Goal: Use online tool/utility: Use online tool/utility

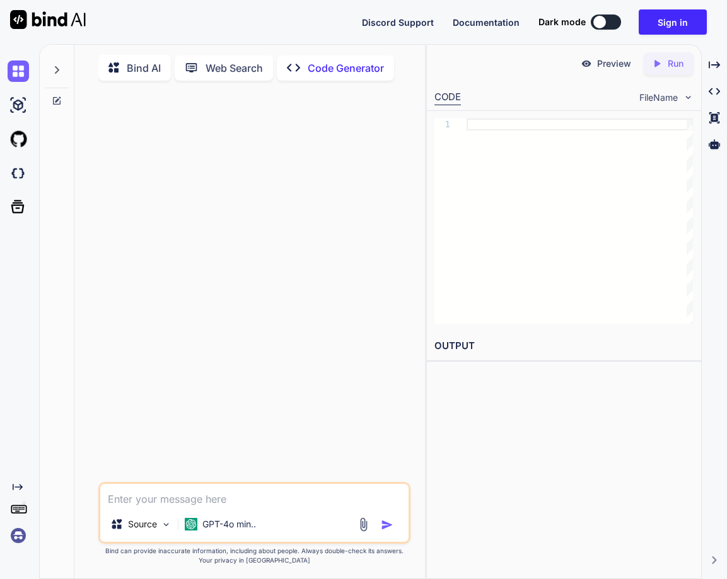
scroll to position [5, 0]
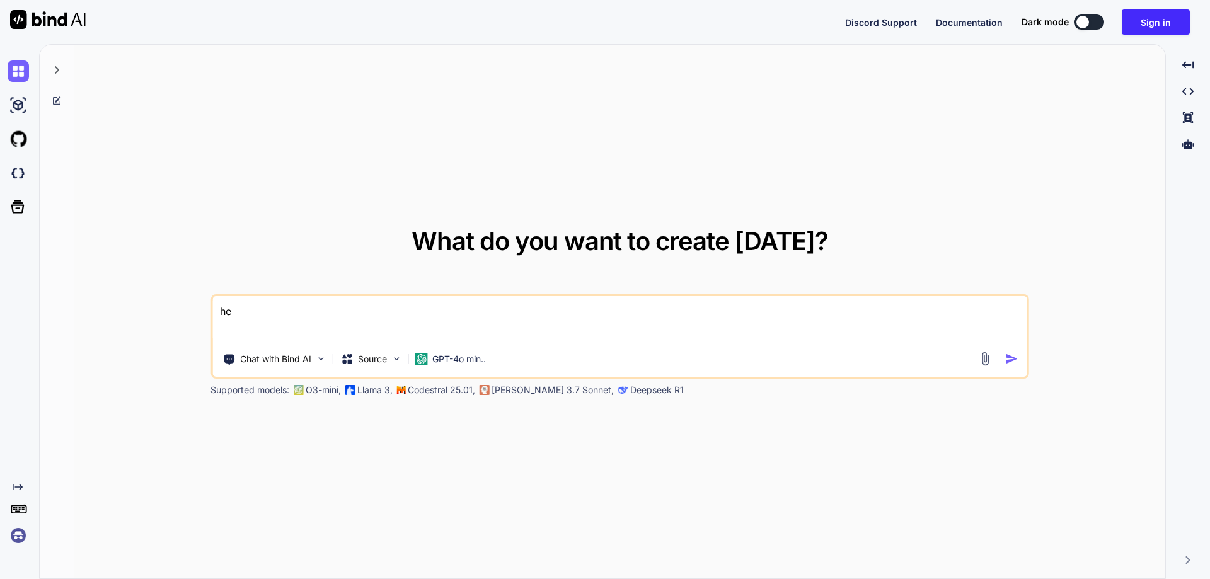
click at [16, 541] on img at bounding box center [18, 535] width 21 height 21
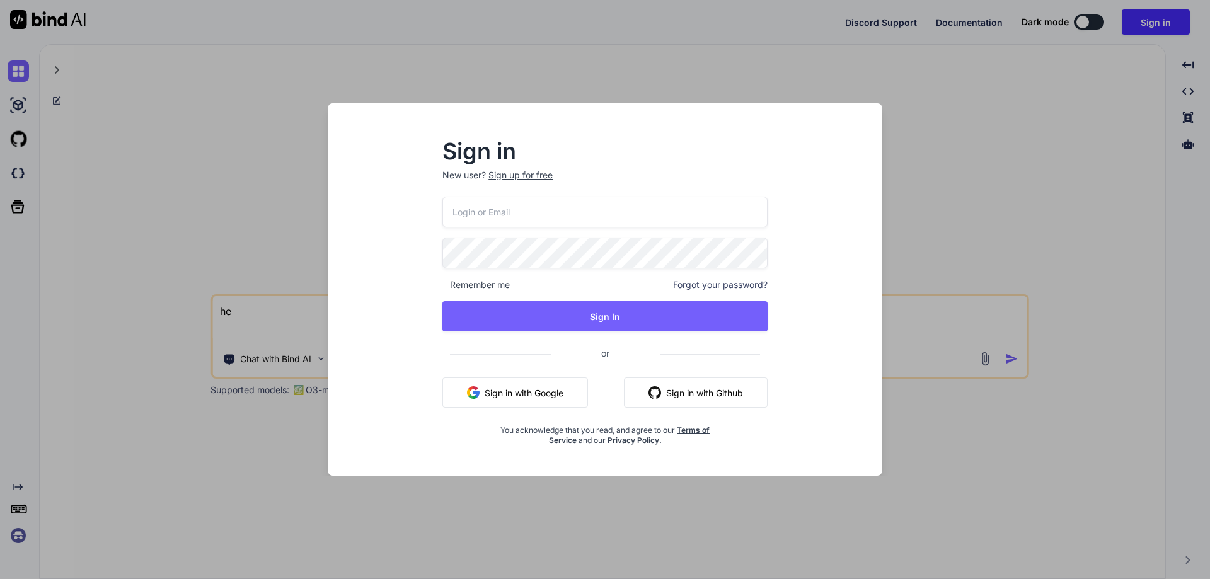
click at [517, 390] on button "Sign in with Google" at bounding box center [515, 392] width 146 height 30
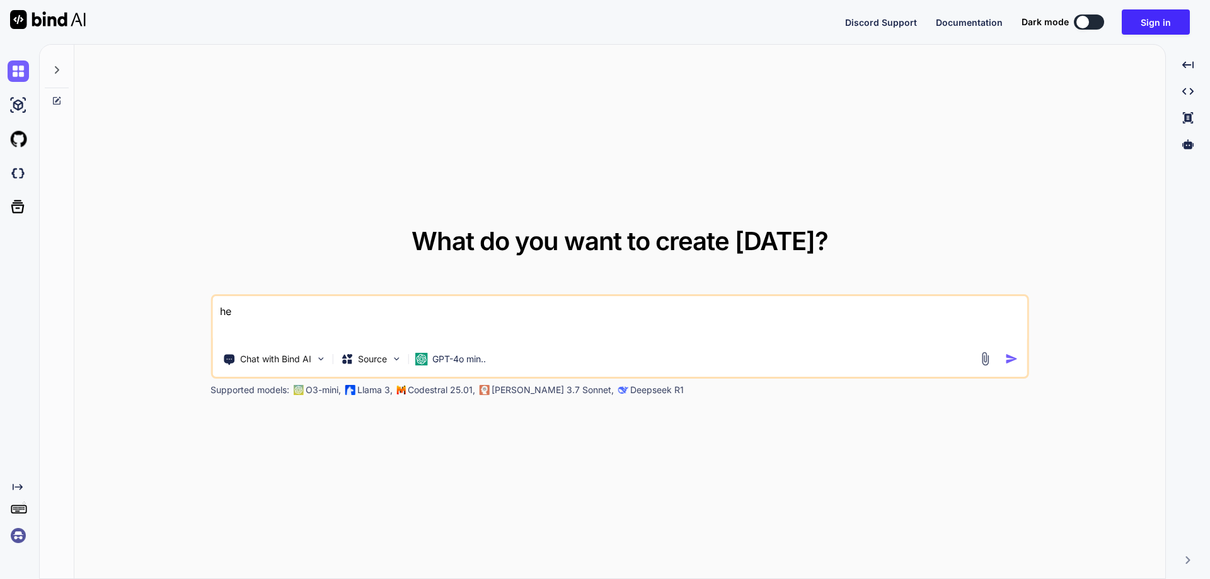
drag, startPoint x: 253, startPoint y: 315, endPoint x: 209, endPoint y: 312, distance: 44.9
click at [209, 312] on div "What do you want to create today? he Chat with Bind AI Source GPT-4o min.. Supp…" at bounding box center [619, 312] width 1091 height 535
type textarea "he"
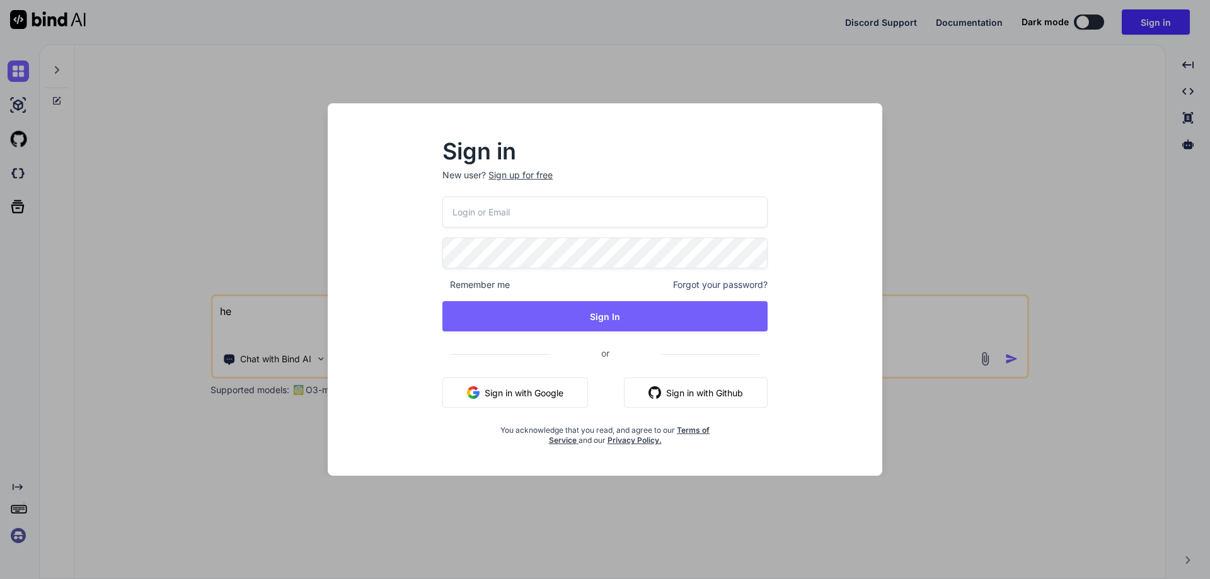
click at [512, 391] on button "Sign in with Google" at bounding box center [515, 392] width 146 height 30
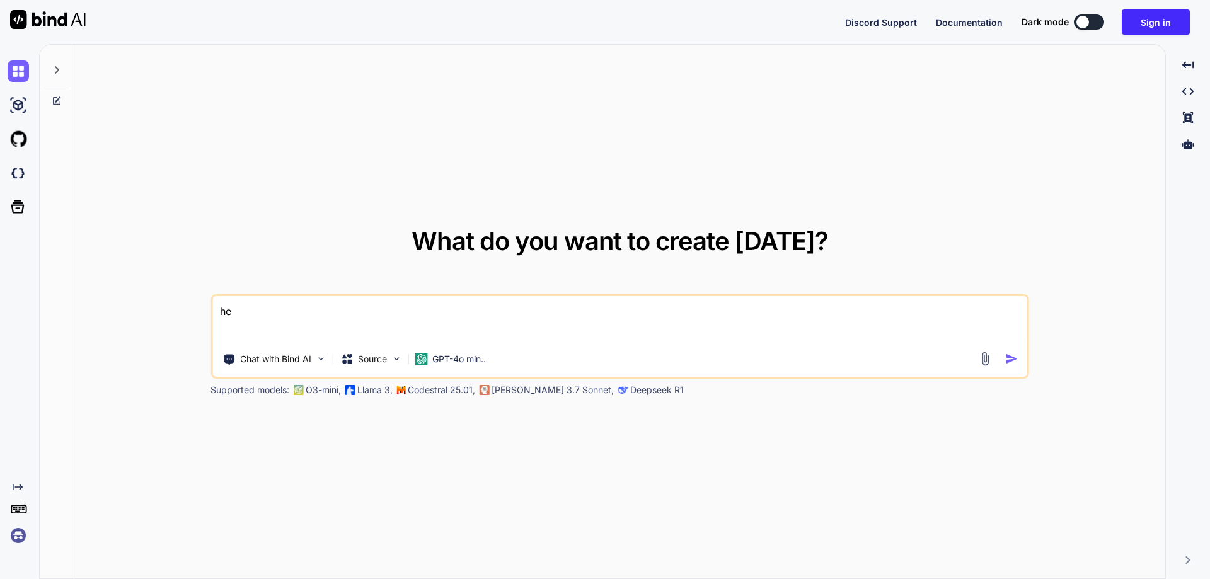
click at [224, 137] on div "What do you want to create today? he Chat with Bind AI Source GPT-4o min.. Supp…" at bounding box center [619, 312] width 1091 height 535
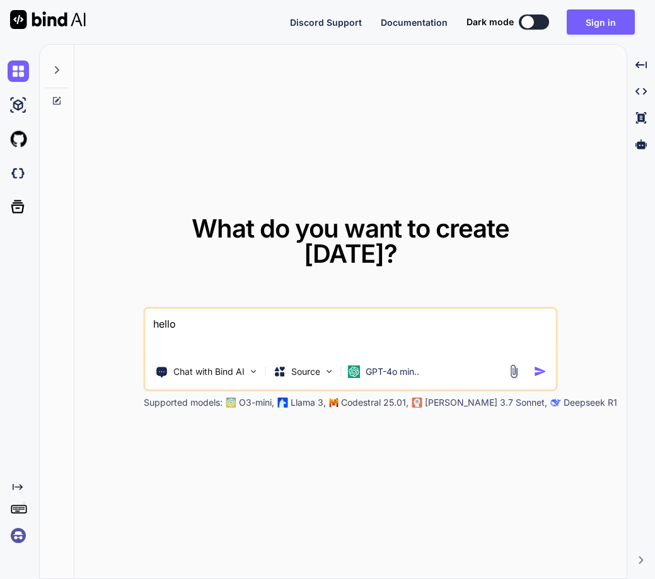
click at [19, 532] on img at bounding box center [18, 535] width 21 height 21
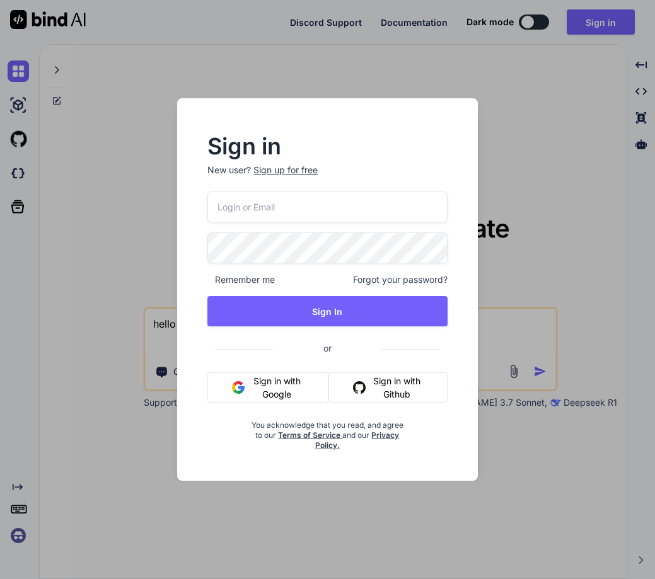
click at [262, 384] on button "Sign in with Google" at bounding box center [267, 387] width 120 height 30
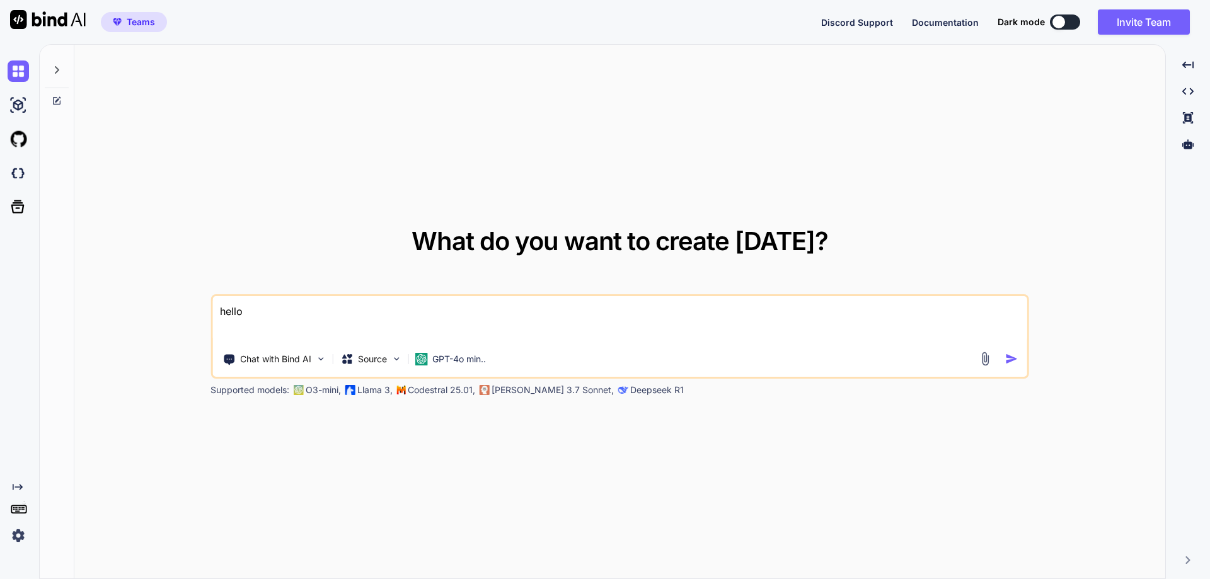
click at [16, 531] on img at bounding box center [18, 535] width 21 height 21
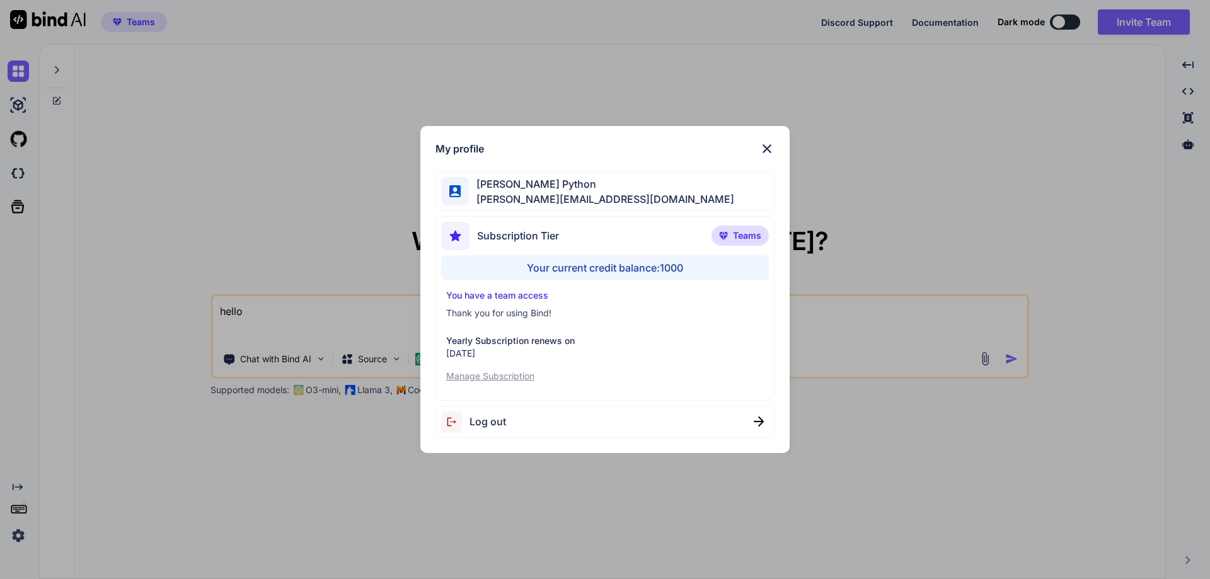
click at [763, 147] on img at bounding box center [766, 148] width 15 height 15
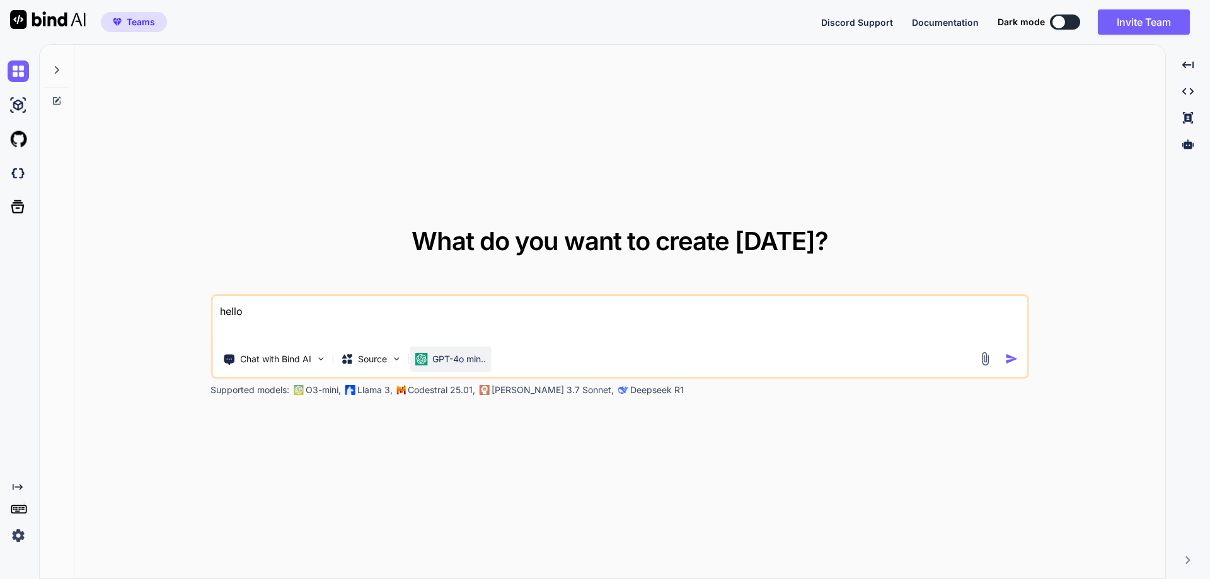
click at [434, 355] on p "GPT-4o min.." at bounding box center [459, 359] width 54 height 13
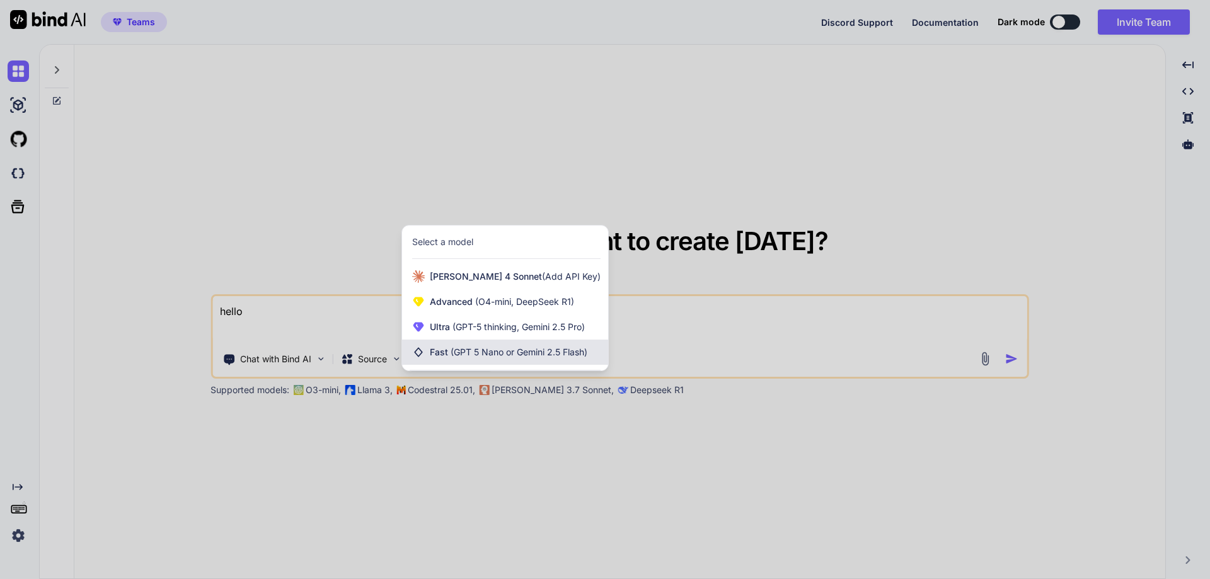
click at [471, 352] on span "(GPT 5 Nano or Gemini 2.5 Flash)" at bounding box center [519, 352] width 137 height 11
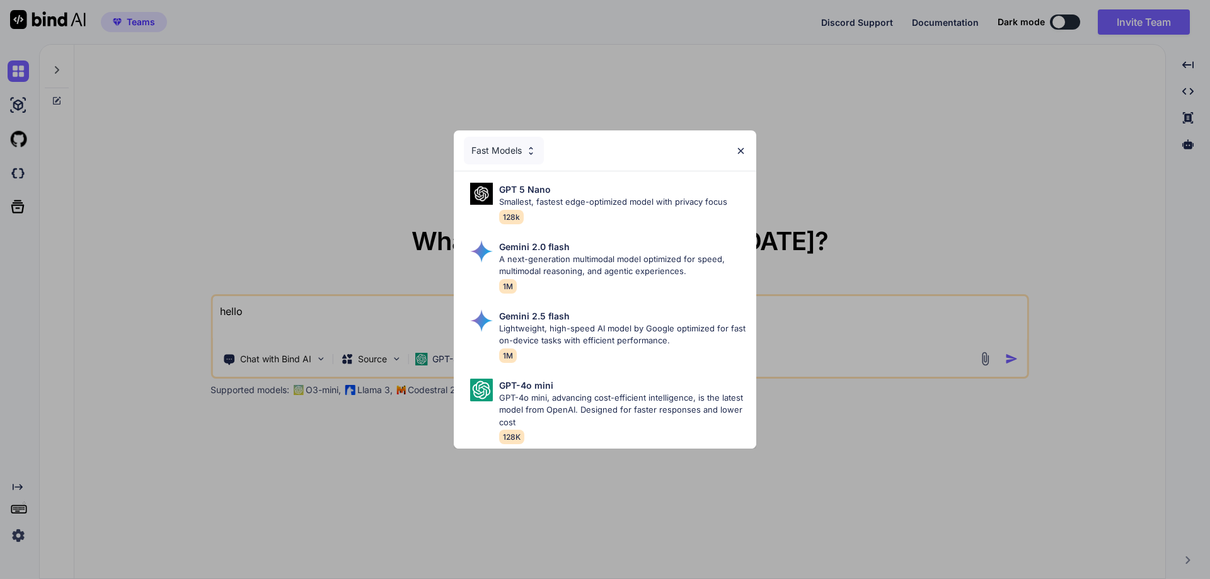
click at [526, 146] on img at bounding box center [531, 151] width 11 height 11
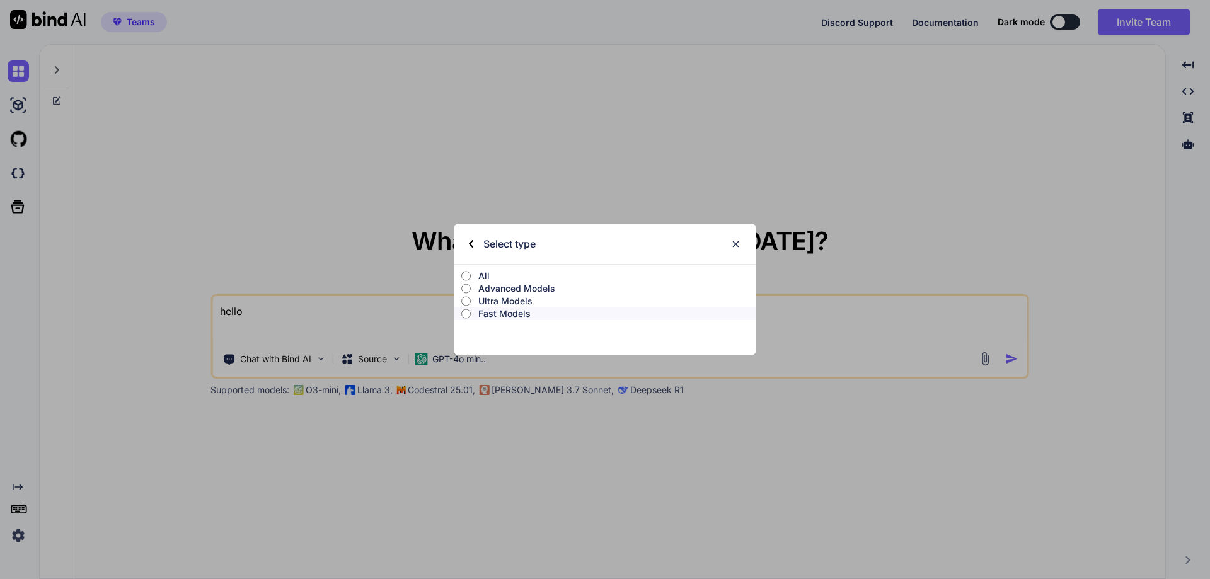
click at [502, 301] on p "Ultra Models" at bounding box center [617, 301] width 278 height 13
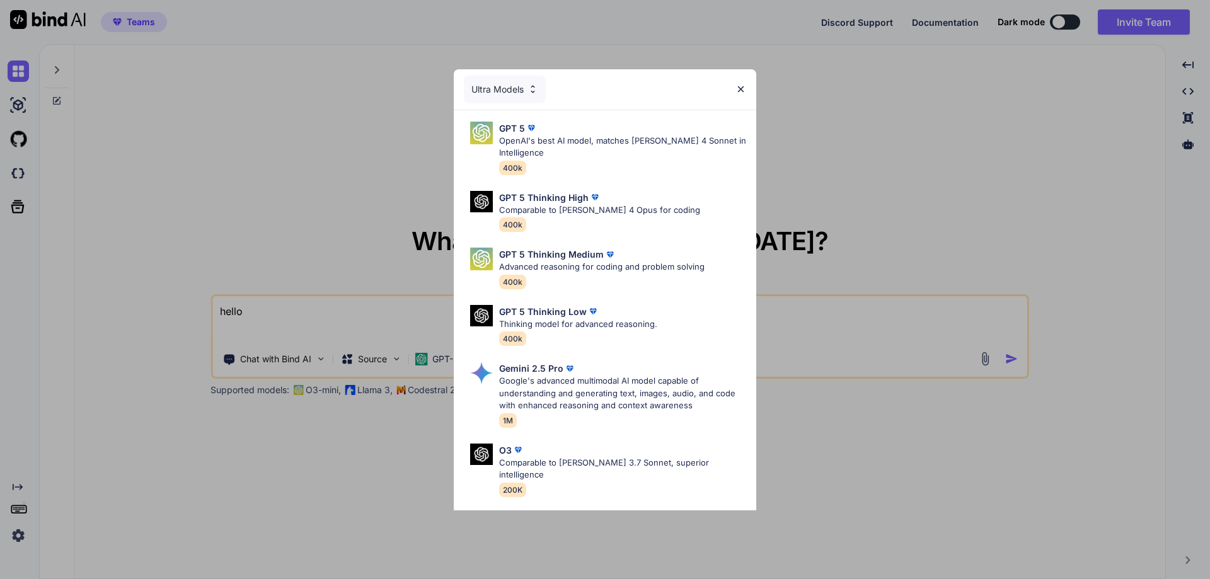
click at [504, 96] on div "Ultra Models" at bounding box center [505, 90] width 82 height 28
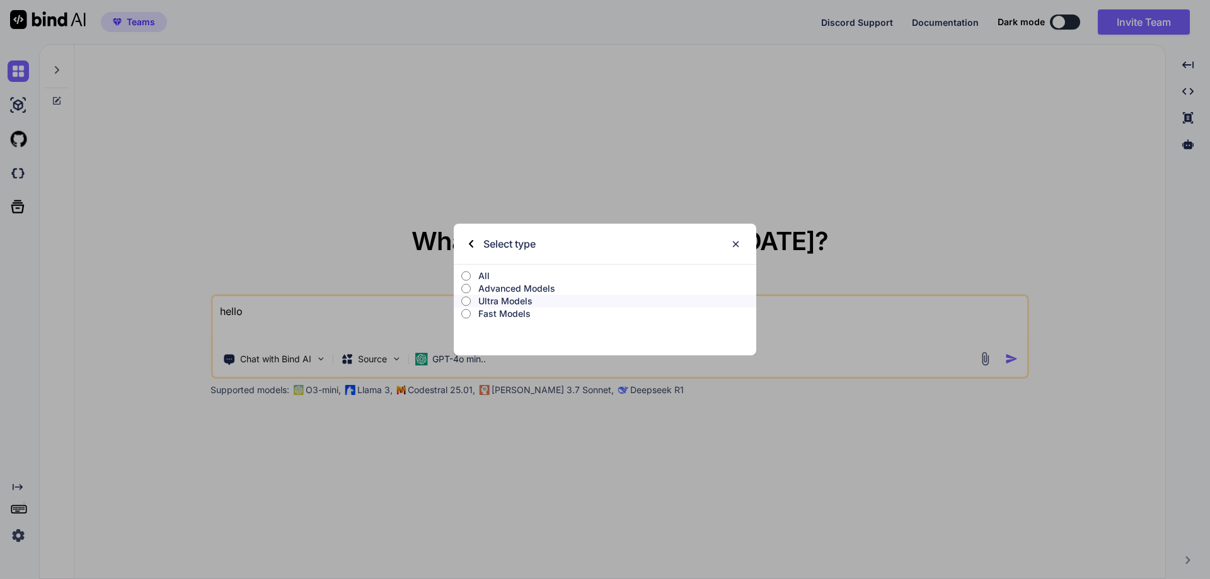
click at [510, 288] on p "Advanced Models" at bounding box center [617, 288] width 278 height 13
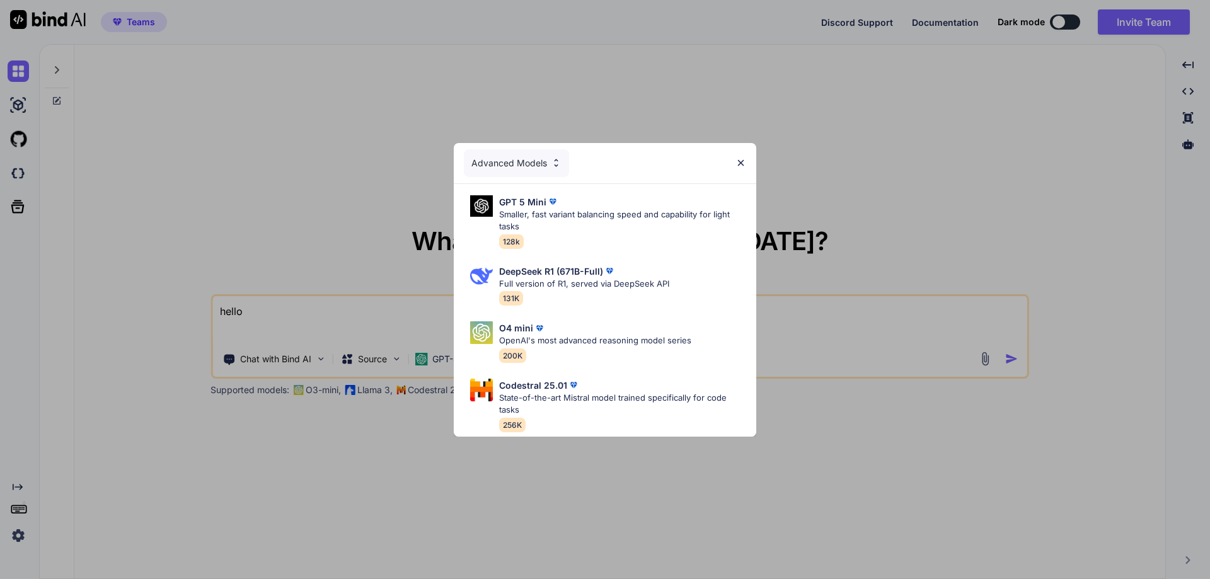
click at [515, 162] on div "Advanced Models" at bounding box center [516, 163] width 105 height 28
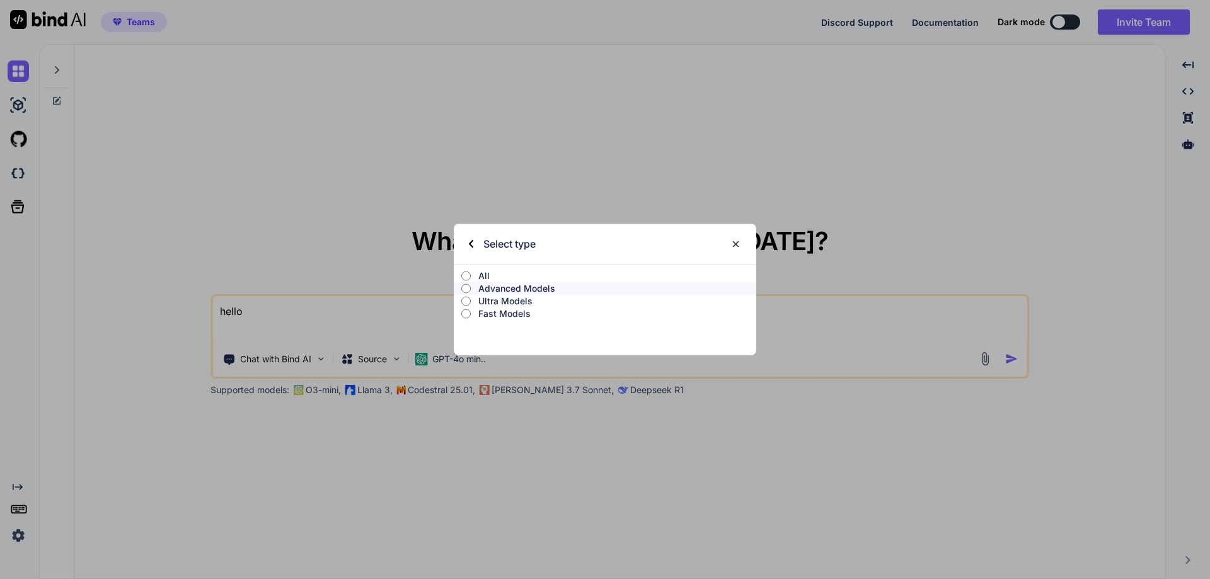
click at [528, 274] on p "All" at bounding box center [617, 276] width 278 height 13
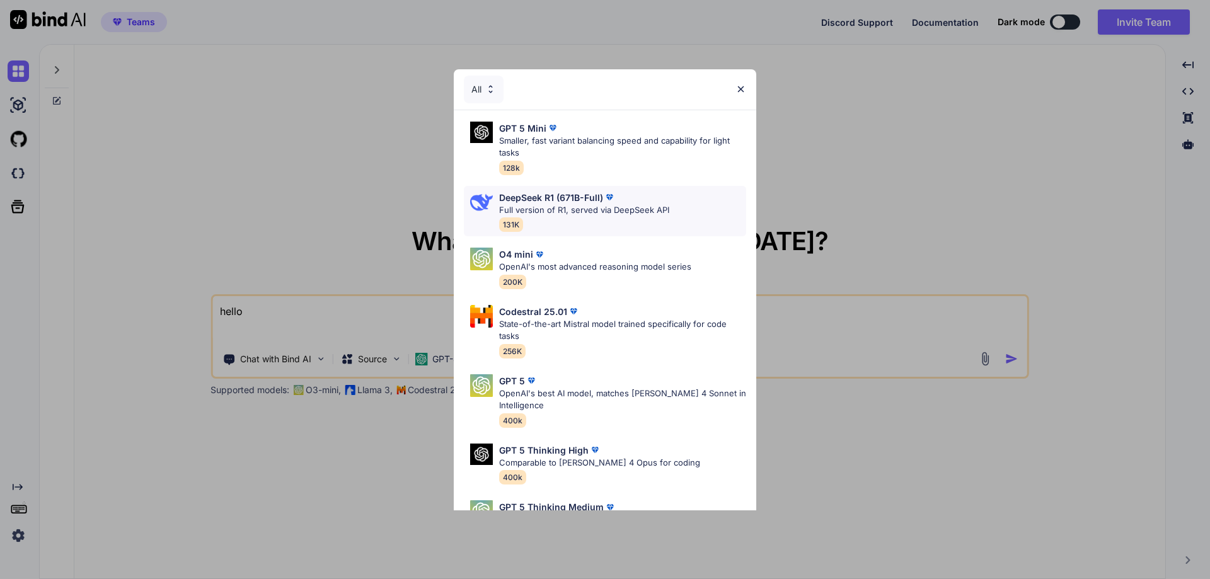
scroll to position [632, 0]
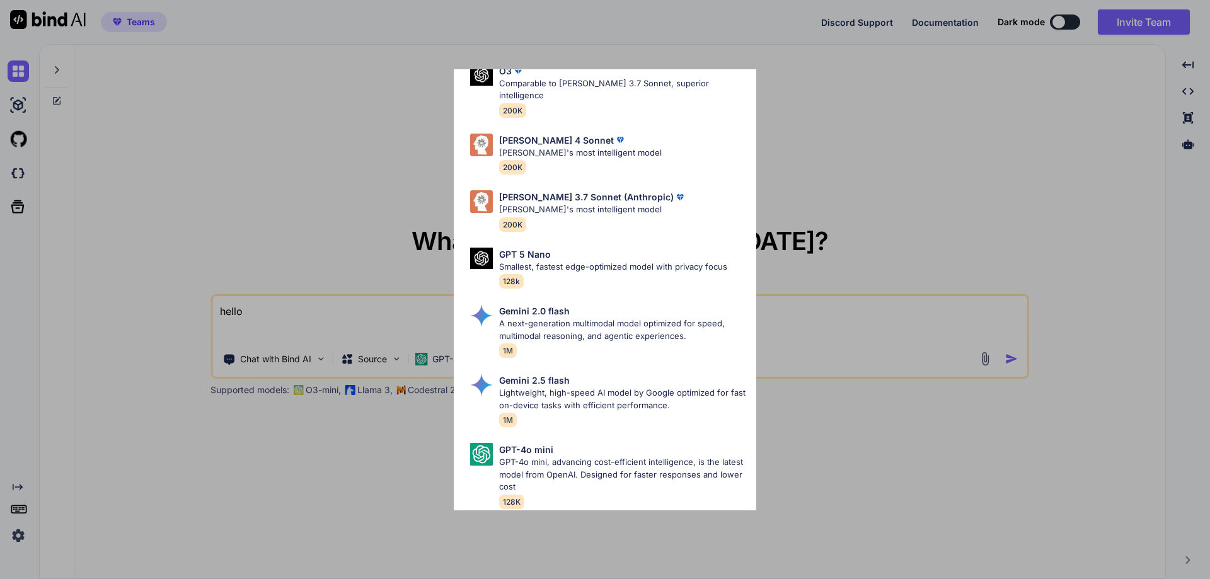
click at [377, 210] on div "All GPT 5 Mini Smaller, fast variant balancing speed and capability for light t…" at bounding box center [605, 289] width 1210 height 579
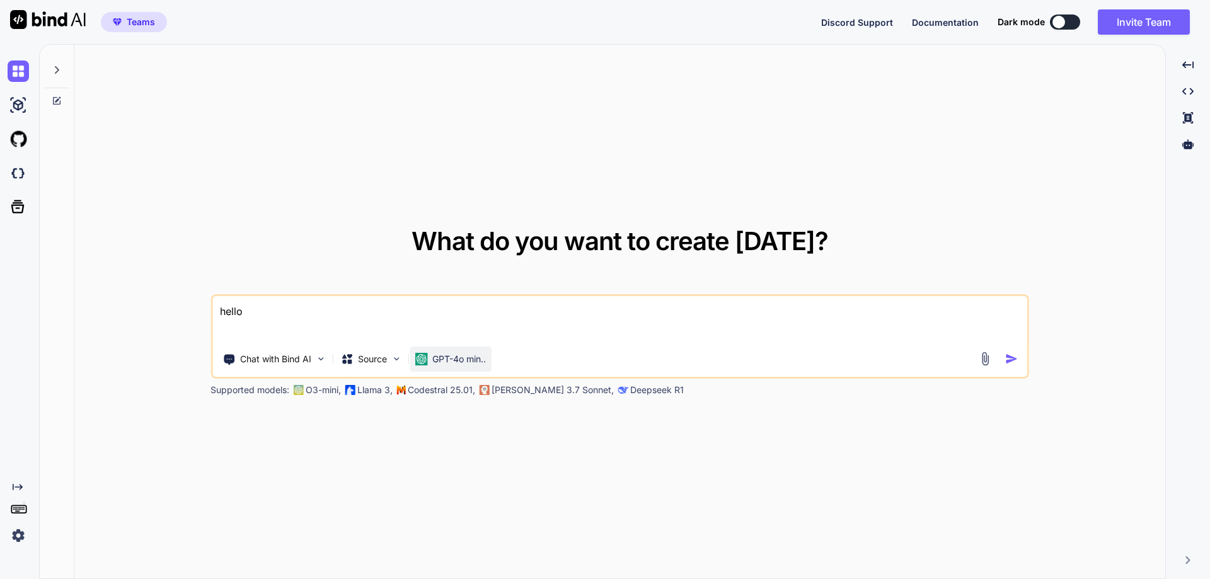
click at [444, 356] on p "GPT-4o min.." at bounding box center [459, 359] width 54 height 13
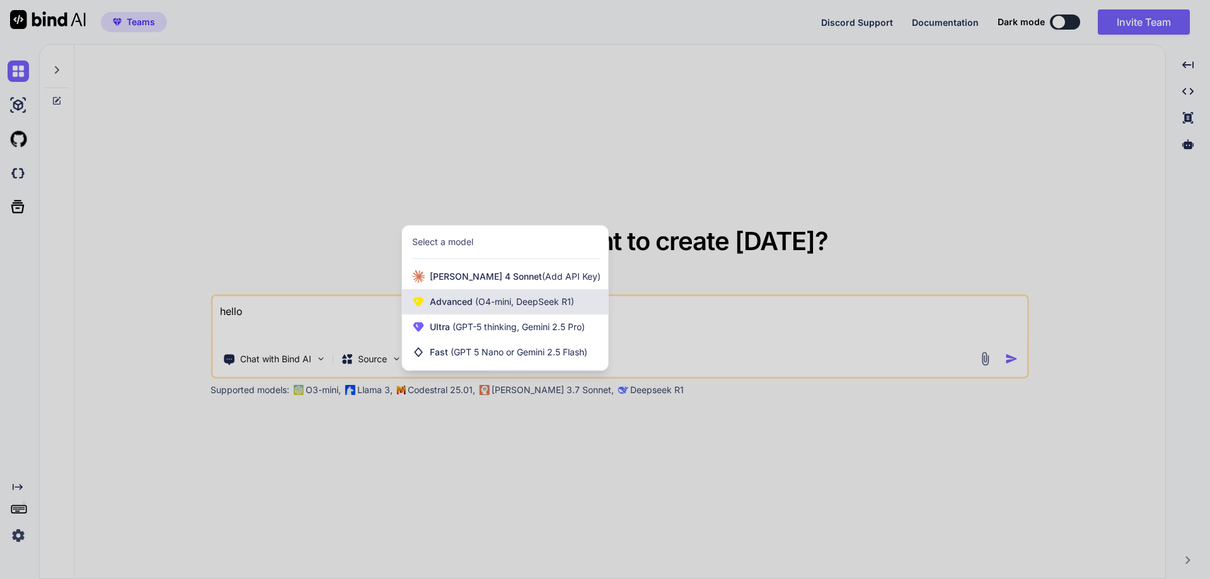
click at [481, 307] on span "Advanced (O4-mini, DeepSeek R1)" at bounding box center [502, 302] width 144 height 13
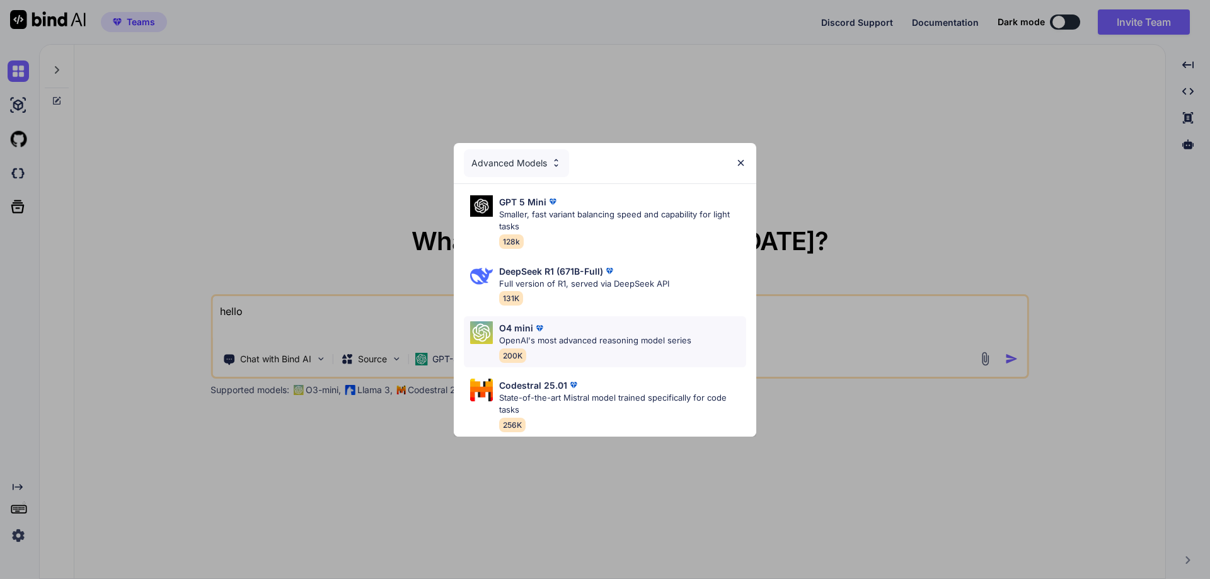
click at [546, 355] on div "O4 mini OpenAI's most advanced reasoning model series 200K" at bounding box center [595, 341] width 192 height 41
click at [546, 355] on div "Chat with Bind AI Source GPT-4o min.." at bounding box center [595, 359] width 766 height 25
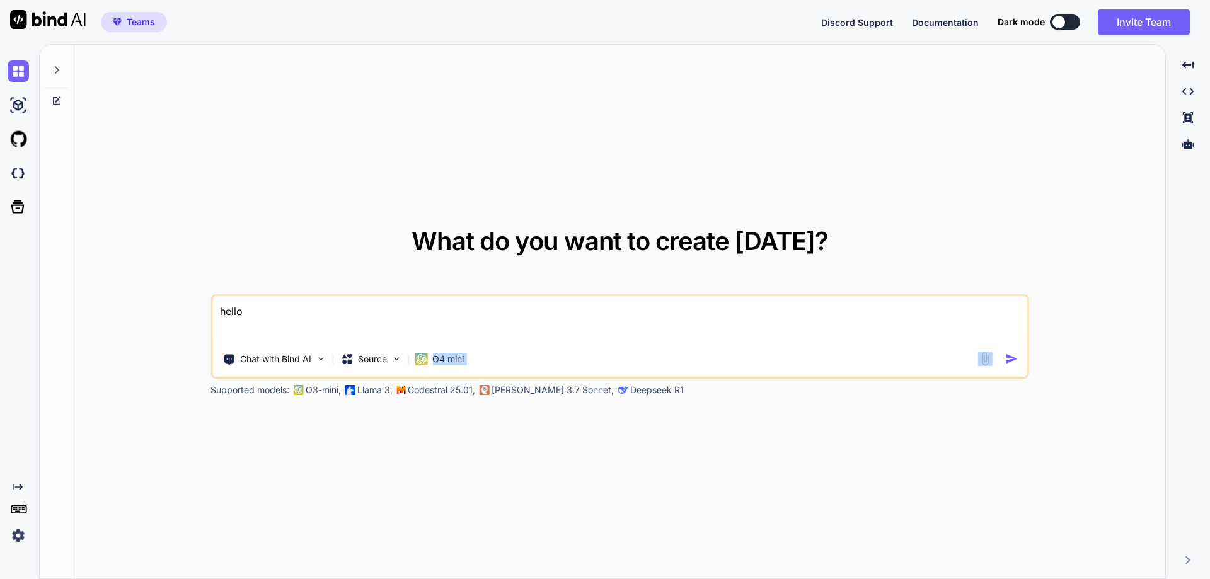
click at [546, 355] on div "Chat with Bind AI Source O4 mini" at bounding box center [595, 359] width 766 height 25
click at [507, 318] on textarea "hello" at bounding box center [619, 319] width 815 height 47
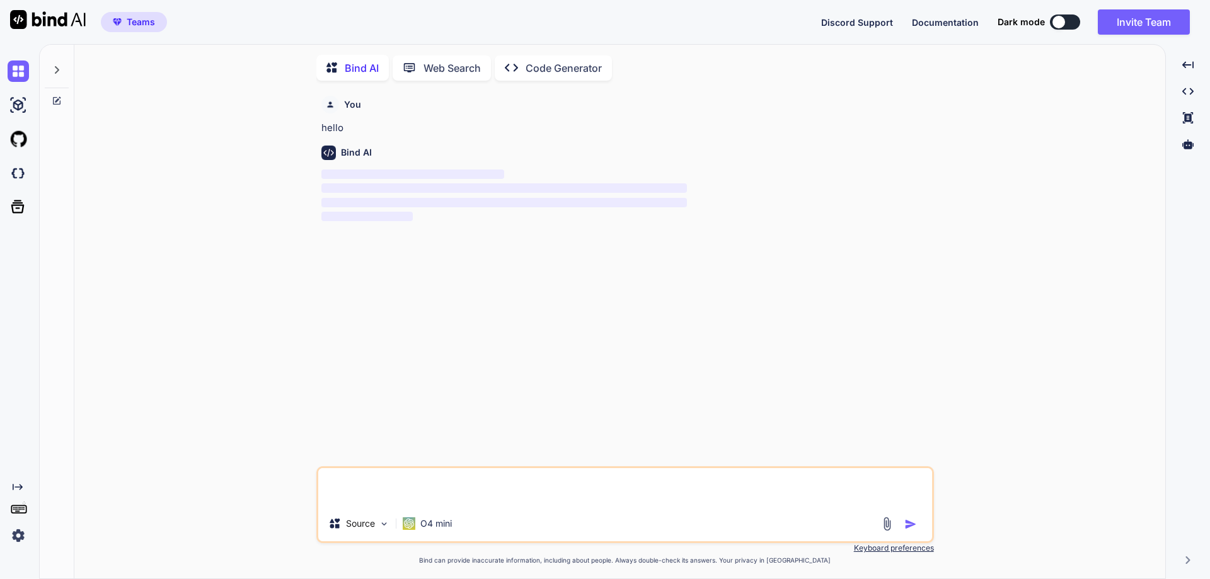
scroll to position [5, 0]
click at [461, 62] on p "Web Search" at bounding box center [451, 66] width 57 height 15
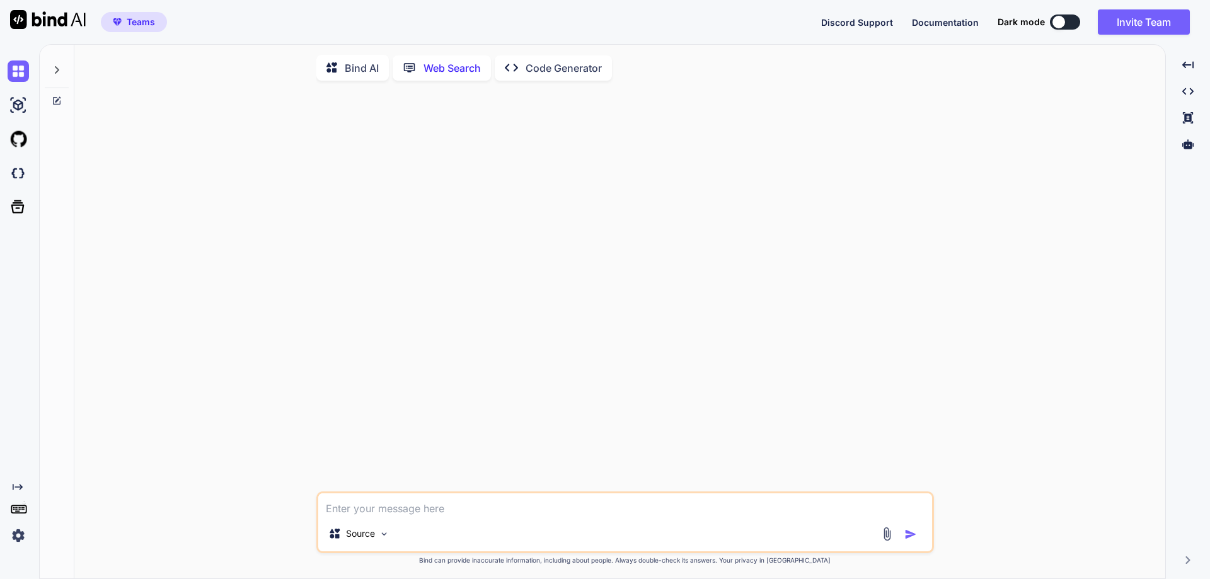
scroll to position [5, 0]
click at [461, 62] on p "Web Search" at bounding box center [451, 66] width 57 height 15
click at [568, 69] on p "Code Generator" at bounding box center [564, 66] width 76 height 15
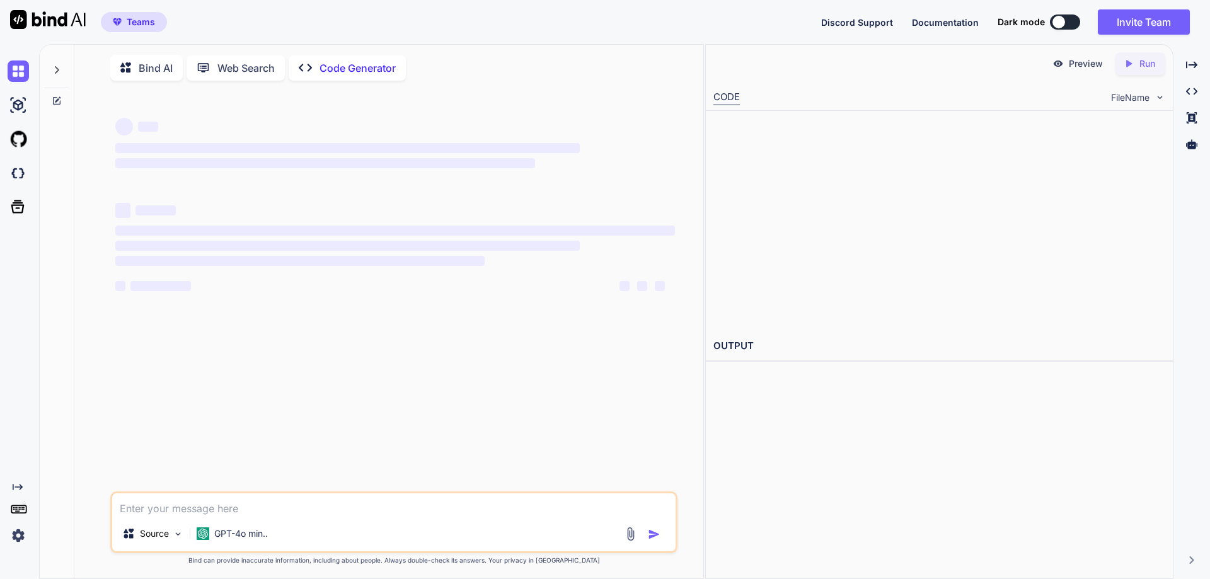
click at [568, 69] on div "Bind AI Web Search Created with Pixso. Code Generator" at bounding box center [373, 68] width 527 height 26
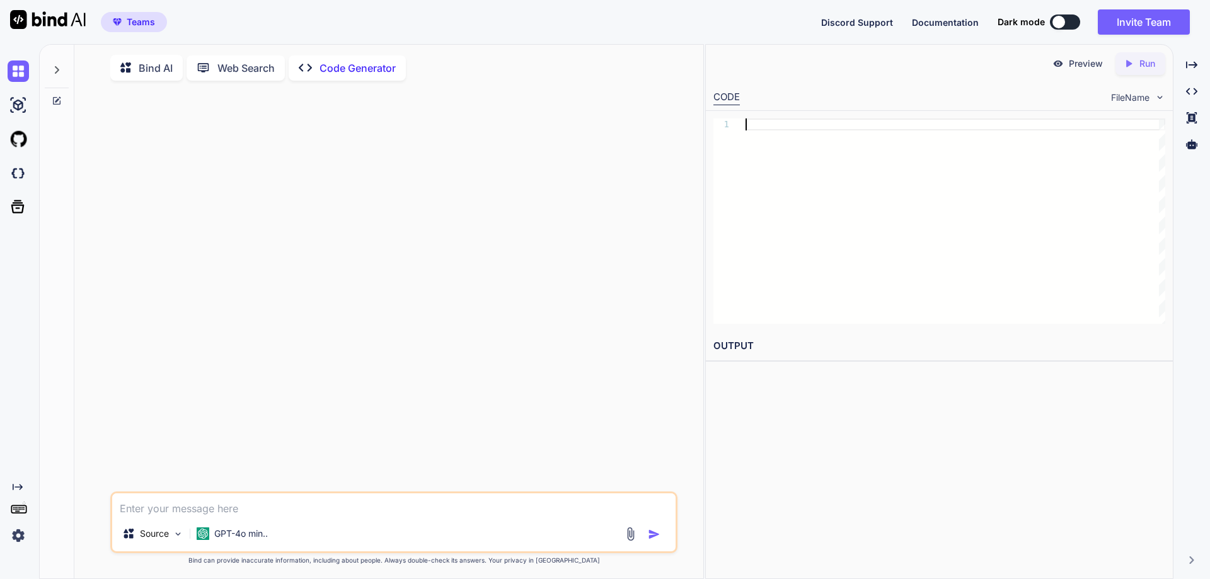
click at [796, 142] on div at bounding box center [956, 220] width 420 height 205
click at [57, 64] on div at bounding box center [57, 66] width 24 height 43
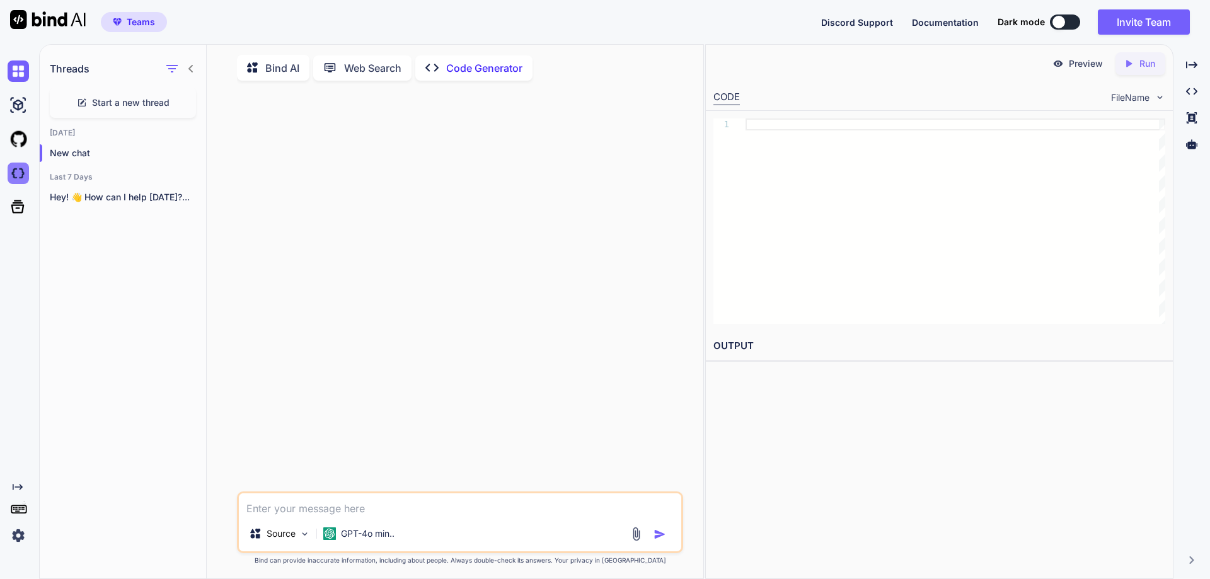
click at [23, 177] on img at bounding box center [18, 173] width 21 height 21
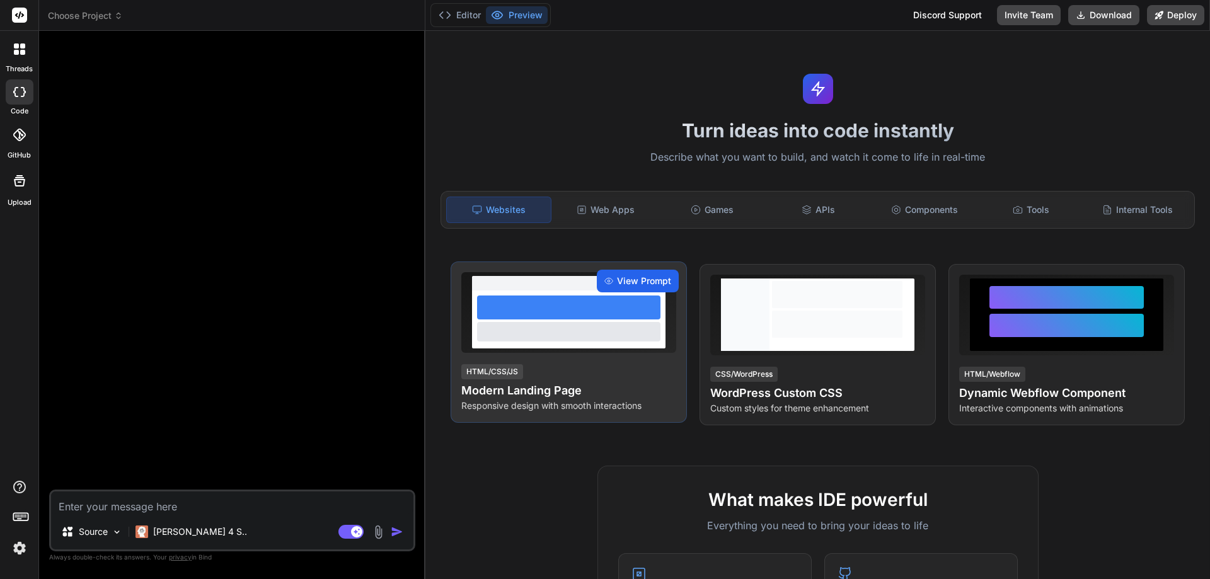
click at [633, 277] on span "View Prompt" at bounding box center [644, 281] width 54 height 13
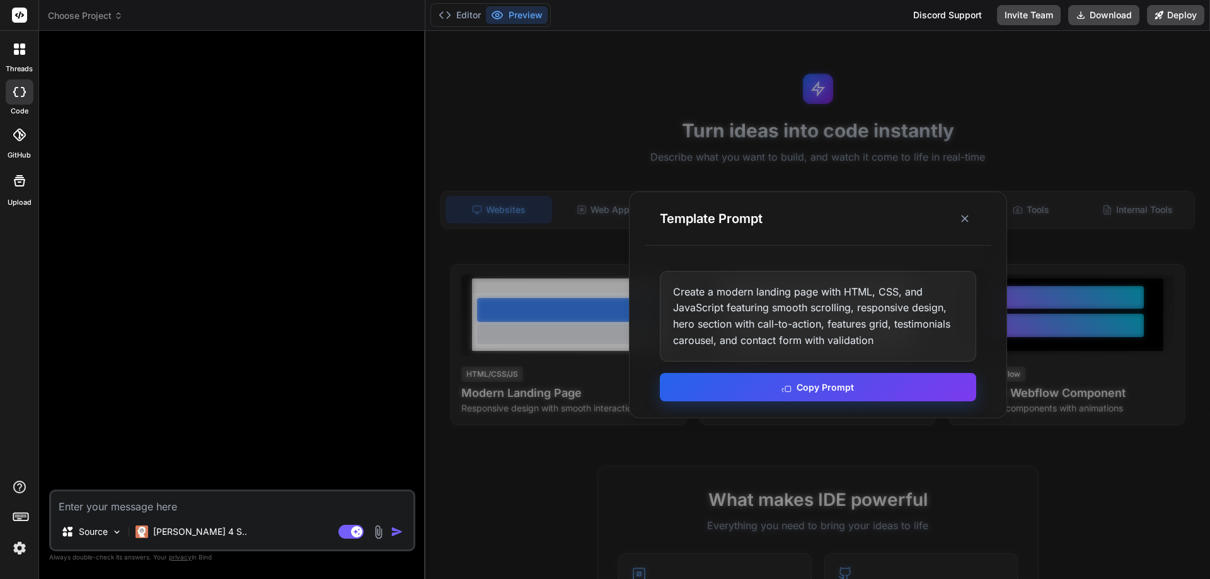
type textarea "x"
click at [813, 386] on button "Copy Prompt" at bounding box center [818, 387] width 316 height 28
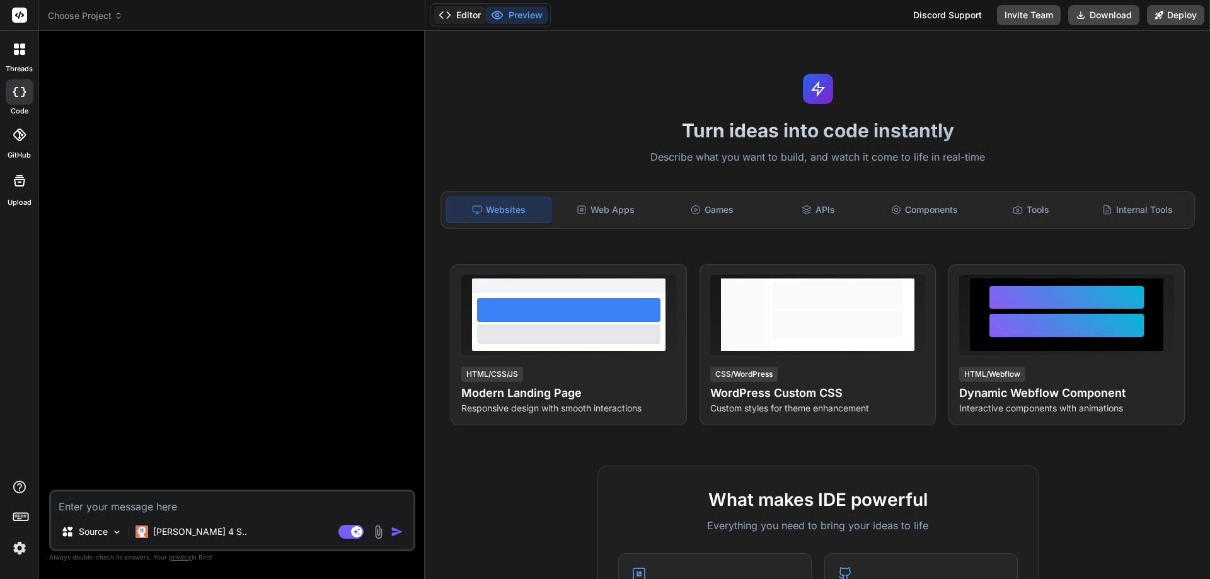
click at [453, 10] on button "Editor" at bounding box center [460, 15] width 52 height 18
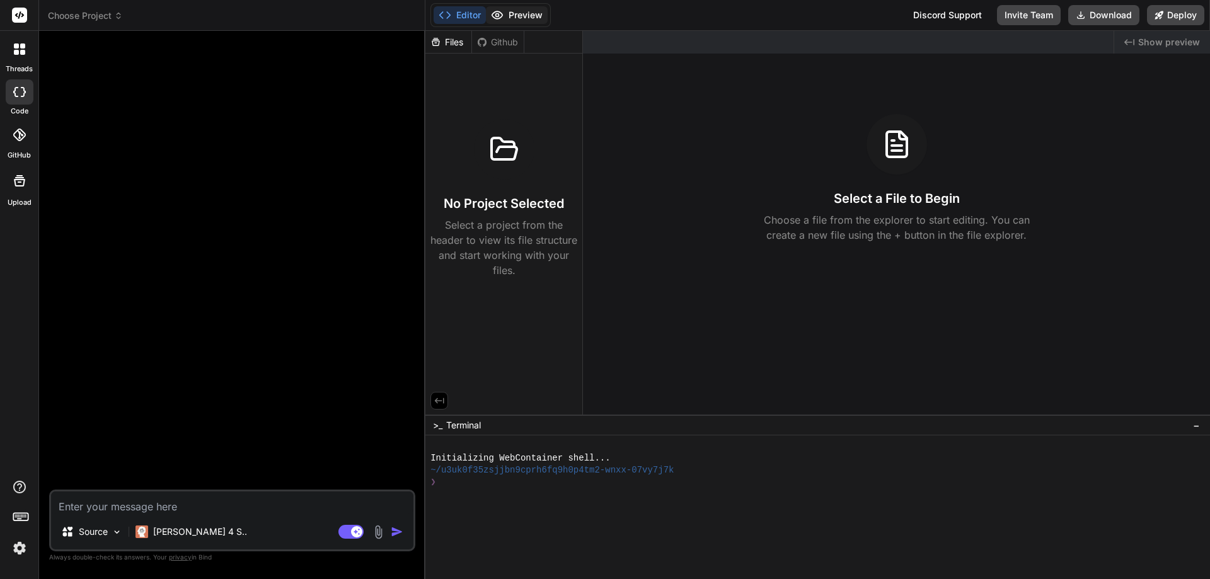
click at [519, 13] on button "Preview" at bounding box center [517, 15] width 62 height 18
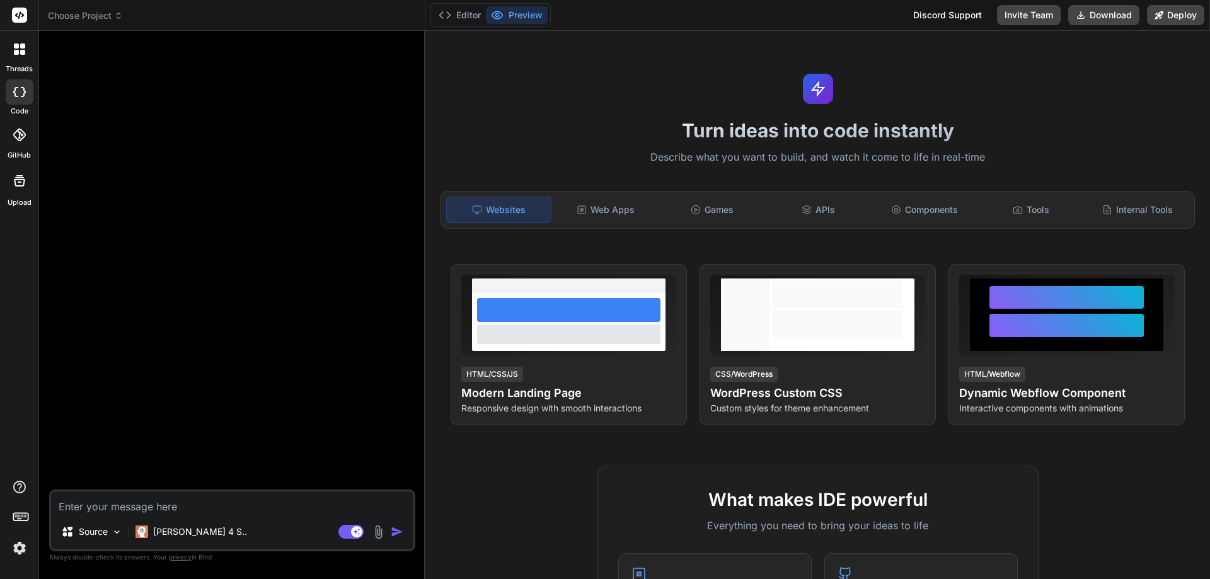
click at [111, 502] on textarea at bounding box center [232, 503] width 362 height 23
paste textarea "Create a modern landing page with HTML, CSS, and JavaScript featuring smooth sc…"
type textarea "Create a modern landing page with HTML, CSS, and JavaScript featuring smooth sc…"
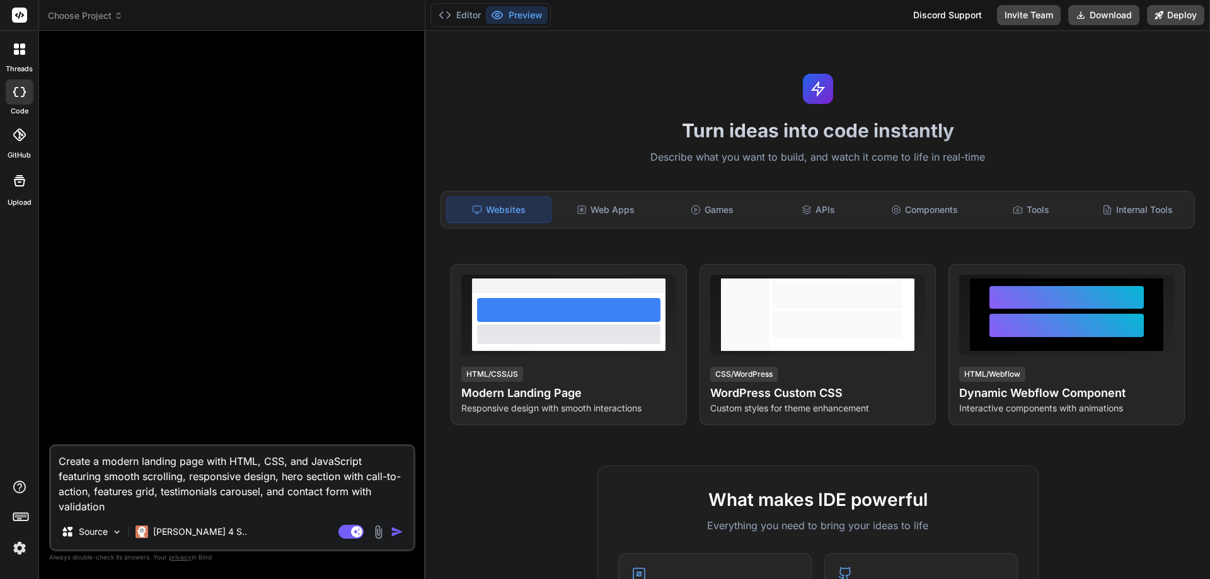
type textarea "x"
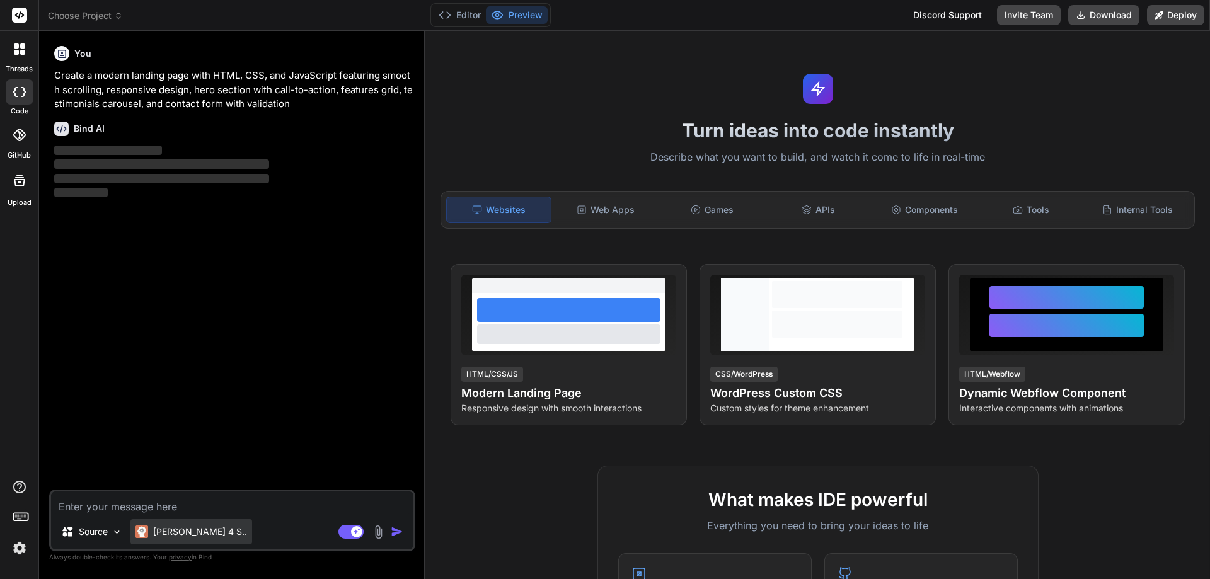
click at [157, 534] on p "[PERSON_NAME] 4 S.." at bounding box center [200, 532] width 94 height 13
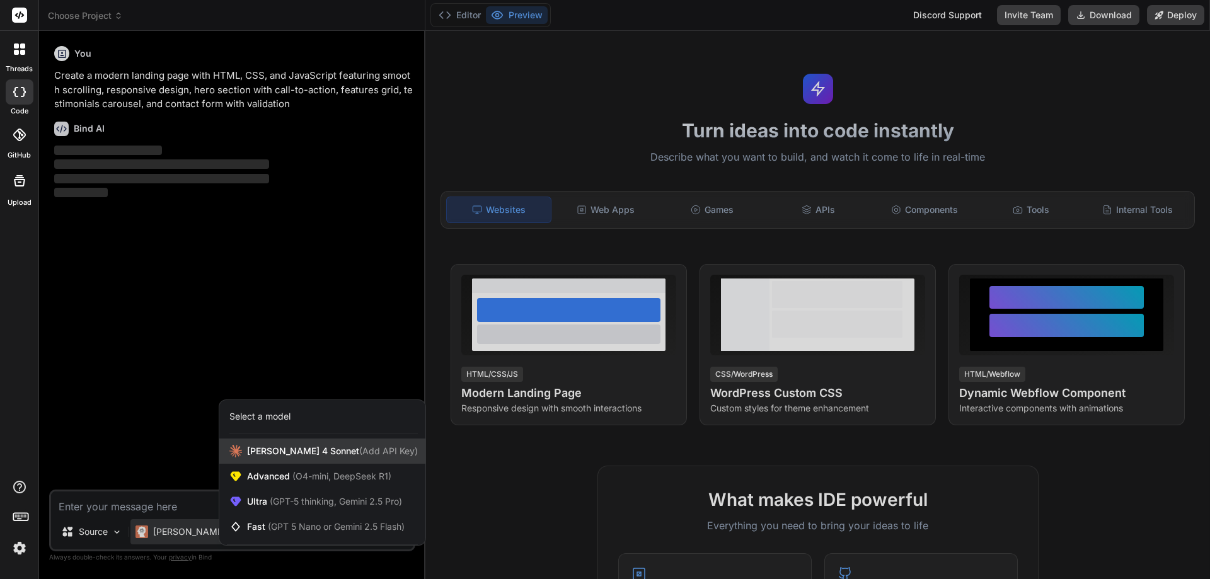
click at [282, 450] on span "[PERSON_NAME] 4 Sonnet (Add API Key)" at bounding box center [332, 451] width 171 height 13
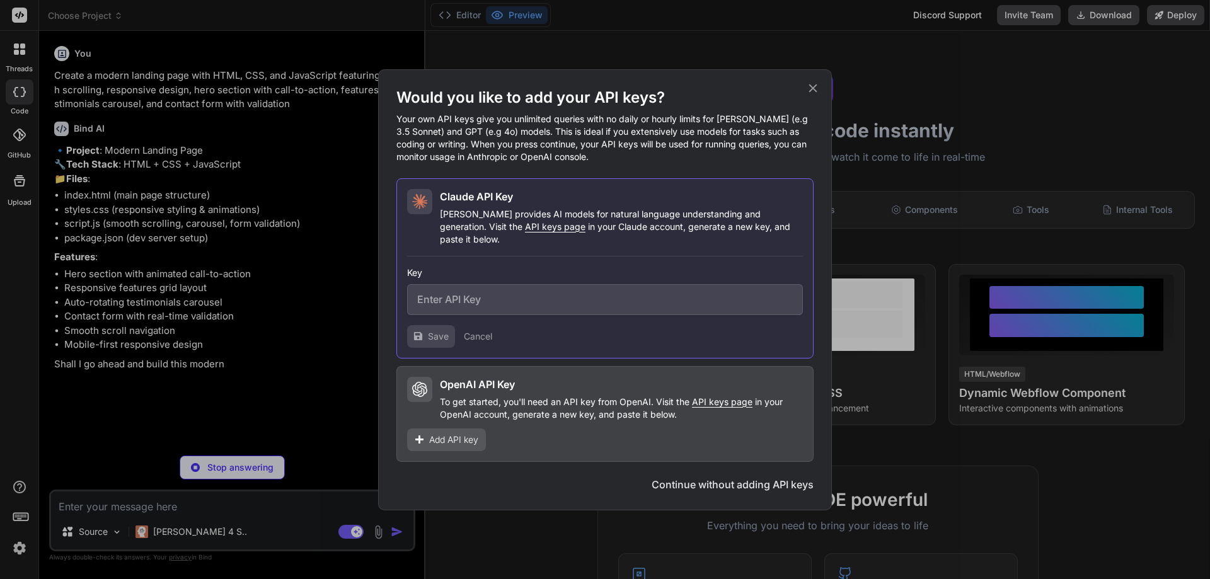
click at [468, 434] on span "Add API key" at bounding box center [453, 440] width 49 height 13
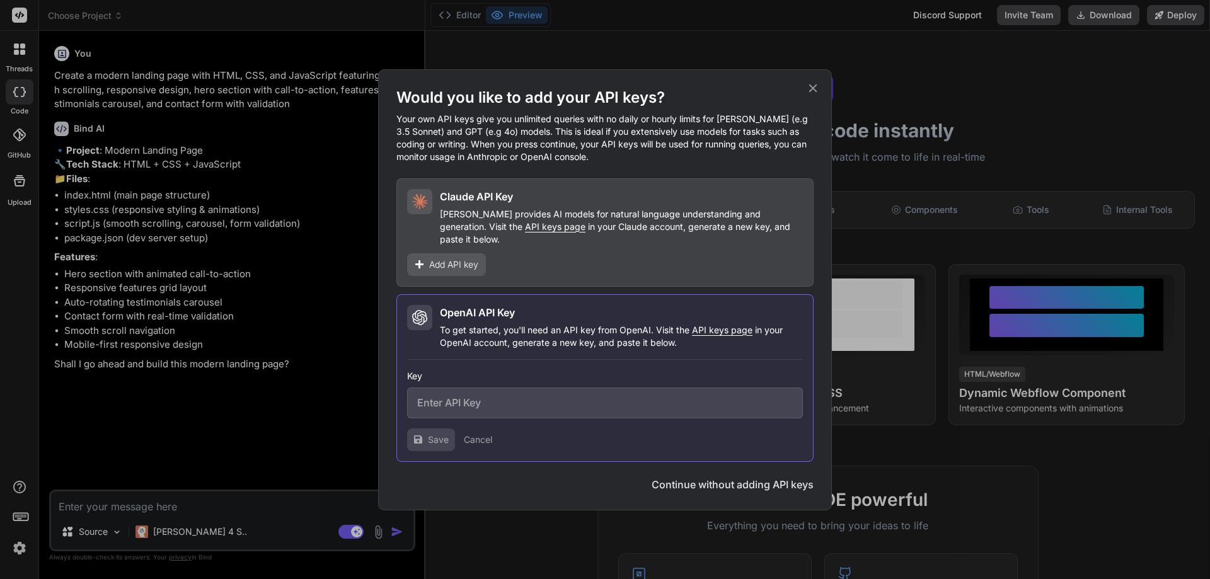
type textarea "x"
click at [812, 92] on icon at bounding box center [813, 88] width 8 height 8
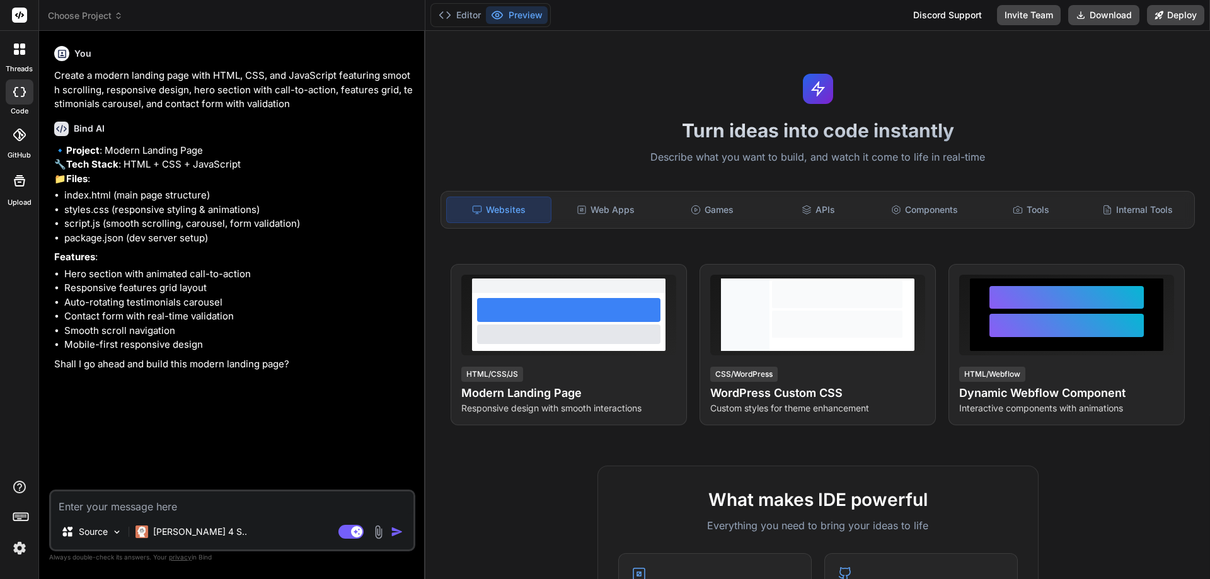
click at [87, 507] on textarea at bounding box center [232, 503] width 362 height 23
type textarea "g"
type textarea "x"
type textarea "go"
type textarea "x"
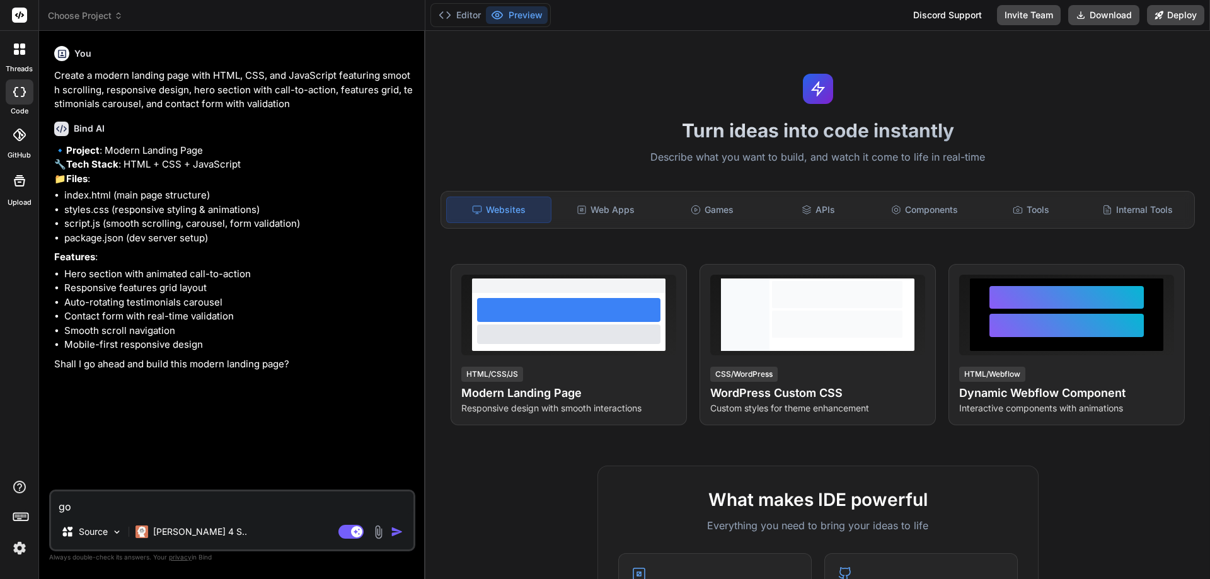
type textarea "go"
type textarea "x"
click at [87, 507] on textarea "go" at bounding box center [232, 503] width 362 height 23
type textarea "go"
type textarea "x"
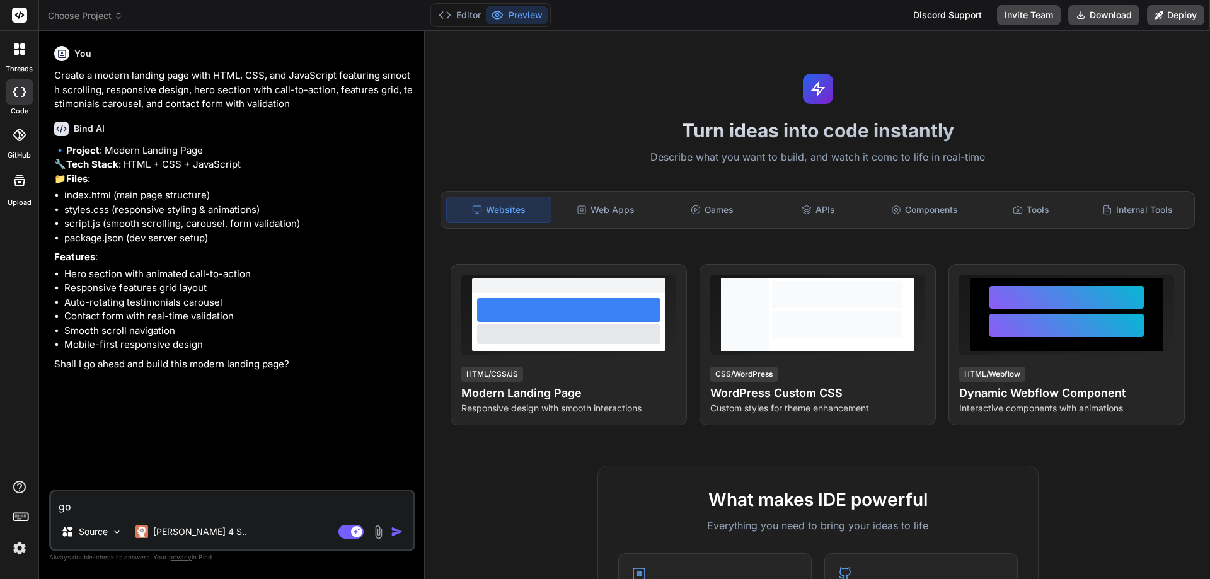
type textarea "go a"
type textarea "x"
type textarea "go ah"
type textarea "x"
type textarea "go ahe"
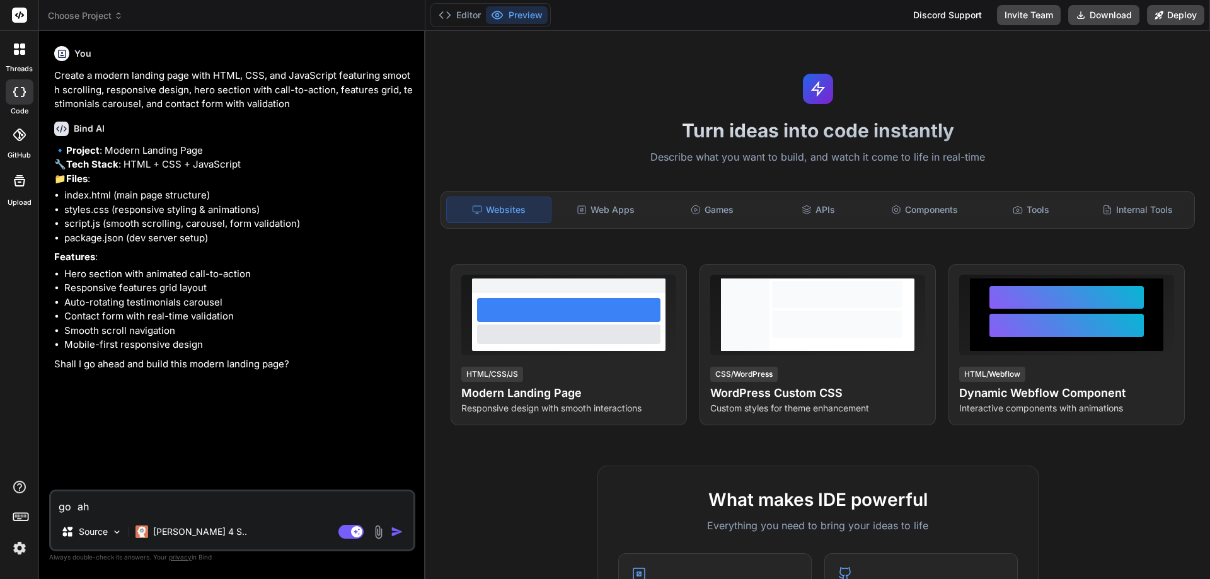
type textarea "x"
type textarea "go ahea"
type textarea "x"
type textarea "go ahead"
type textarea "x"
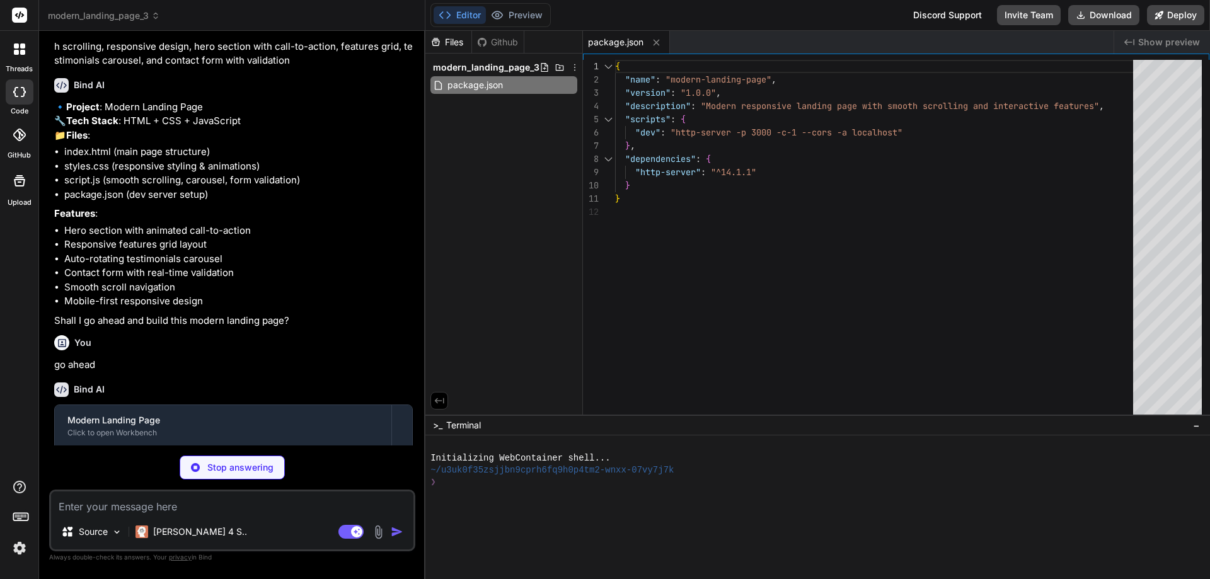
scroll to position [132, 0]
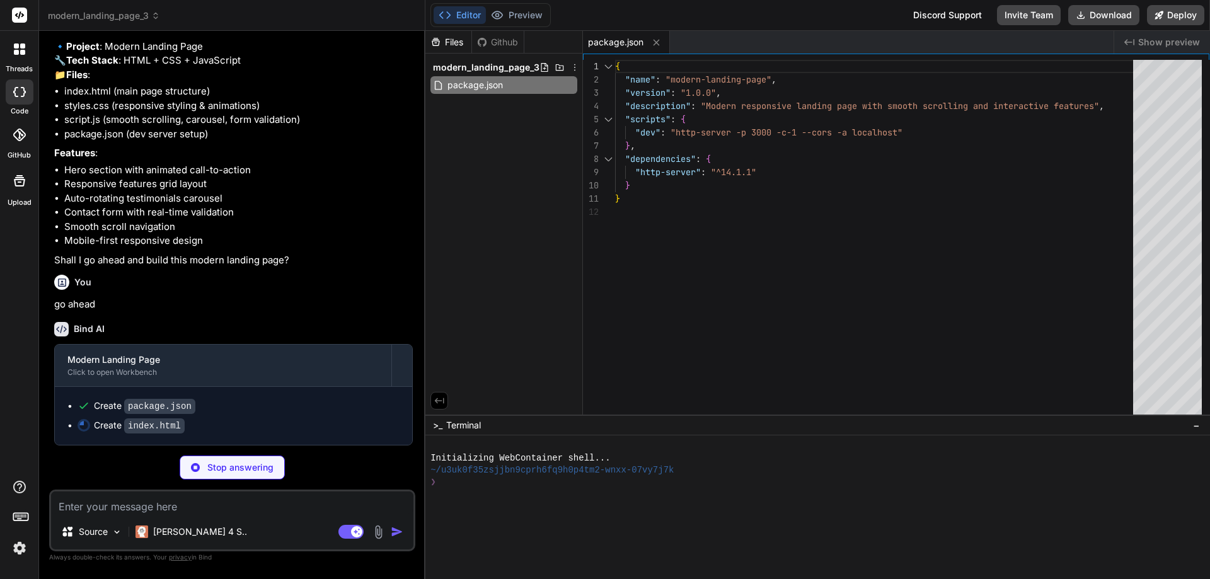
click at [15, 37] on div at bounding box center [19, 49] width 26 height 26
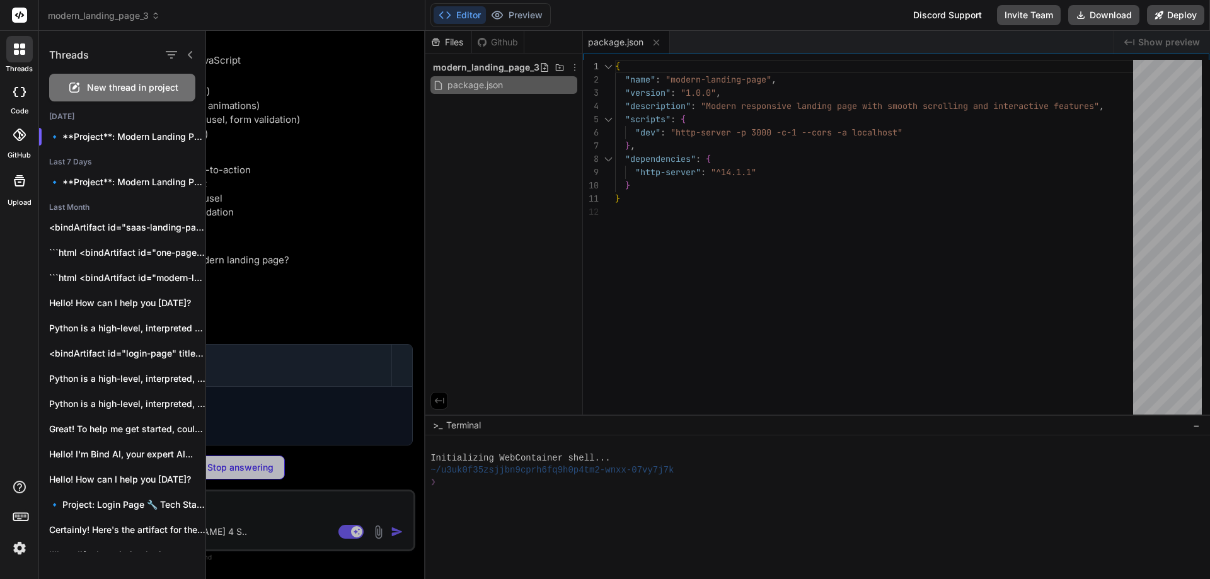
type textarea "x"
type textarea "<script src="script.js"></script> </body> </html>"
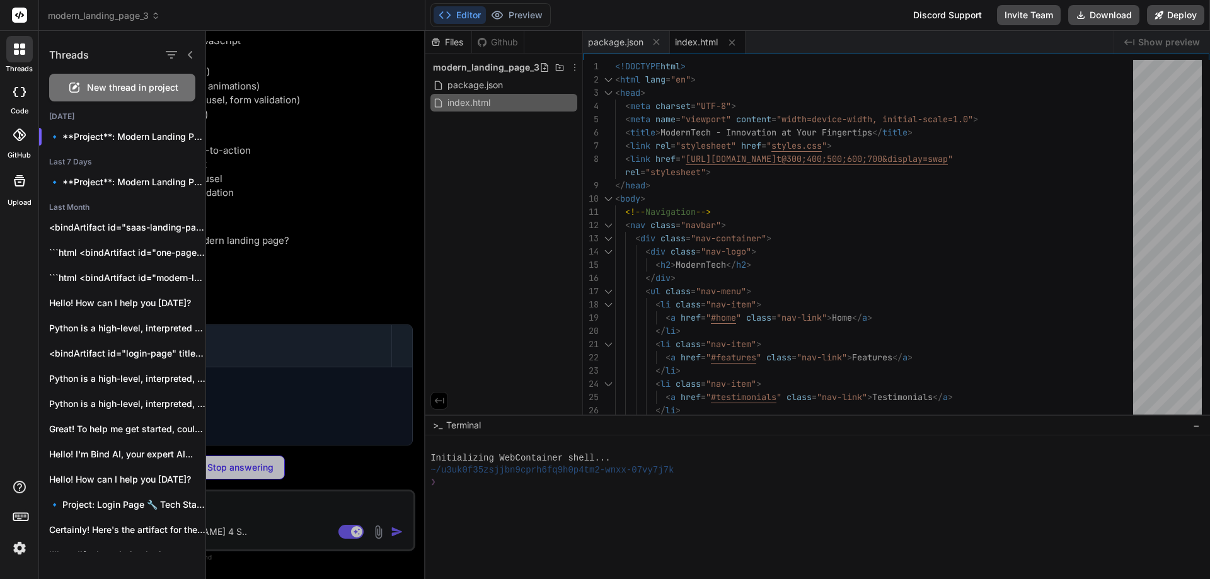
click at [291, 302] on div at bounding box center [708, 305] width 1004 height 548
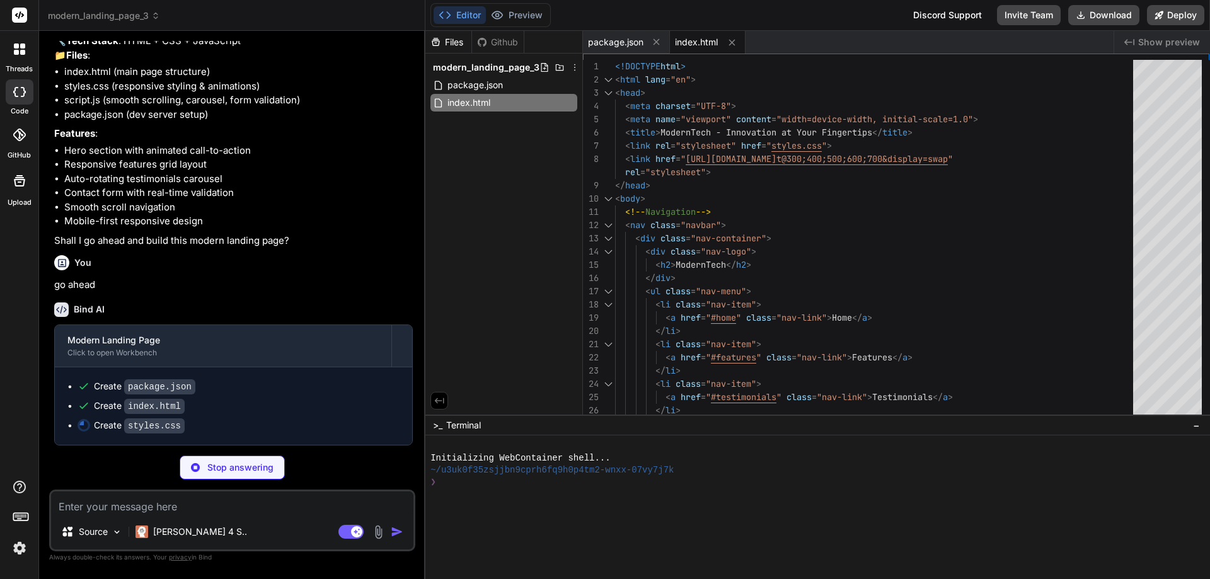
scroll to position [152, 0]
type textarea "x"
type textarea ".feature-card, .contact-form { padding: 2rem; } .testimonial-content { padding:…"
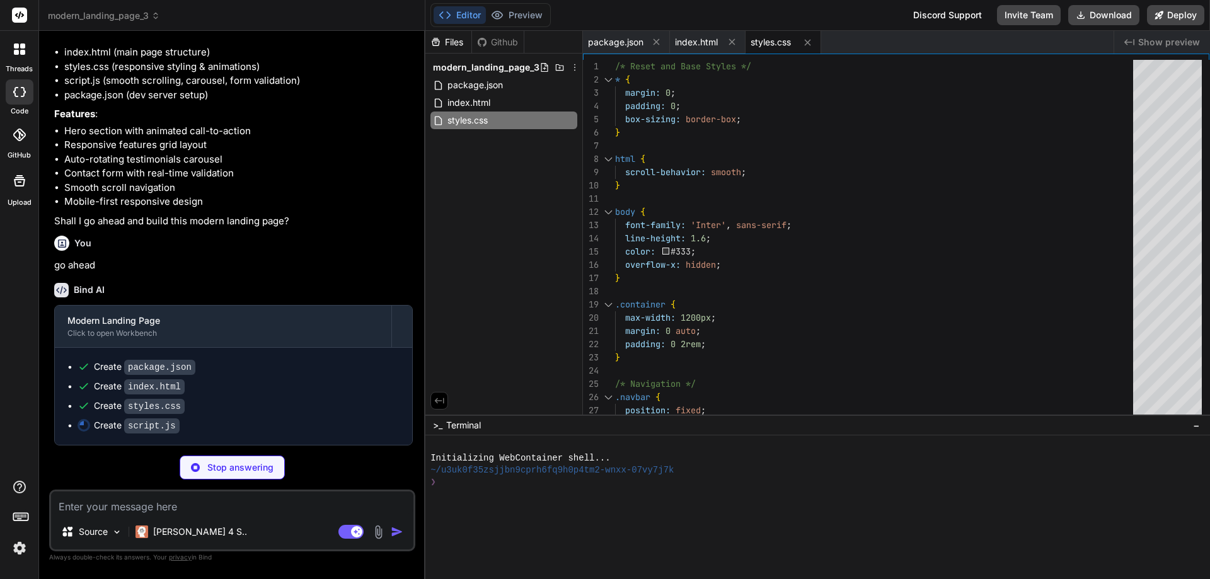
click at [10, 134] on div at bounding box center [20, 135] width 28 height 28
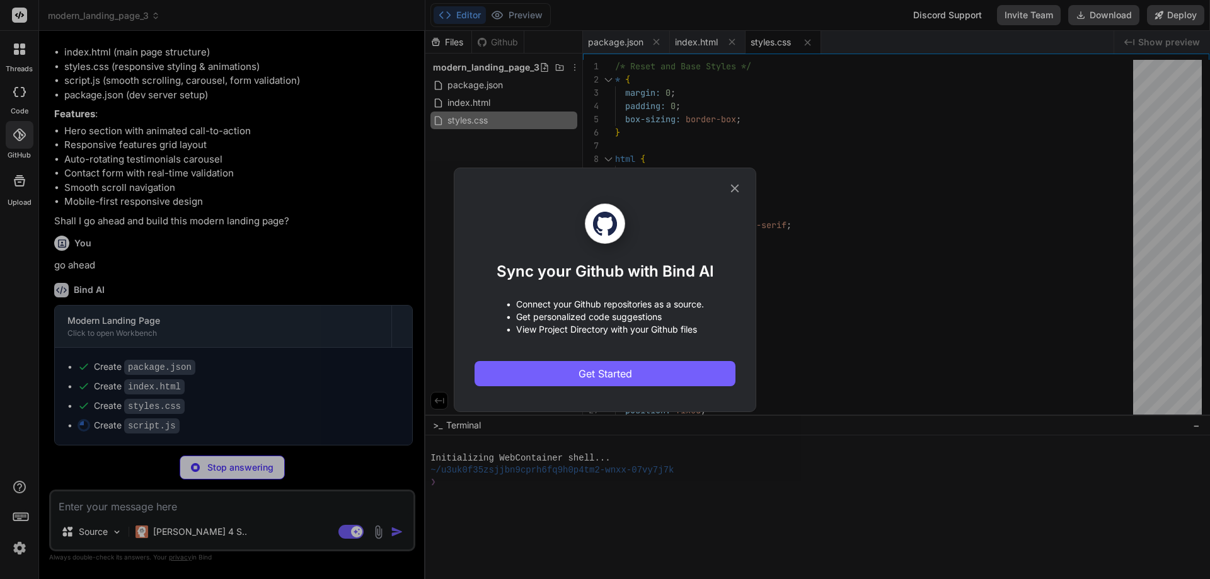
type textarea "x"
type textarea "}; } // Apply debouncing to scroll events const debouncedScrollHandler = deboun…"
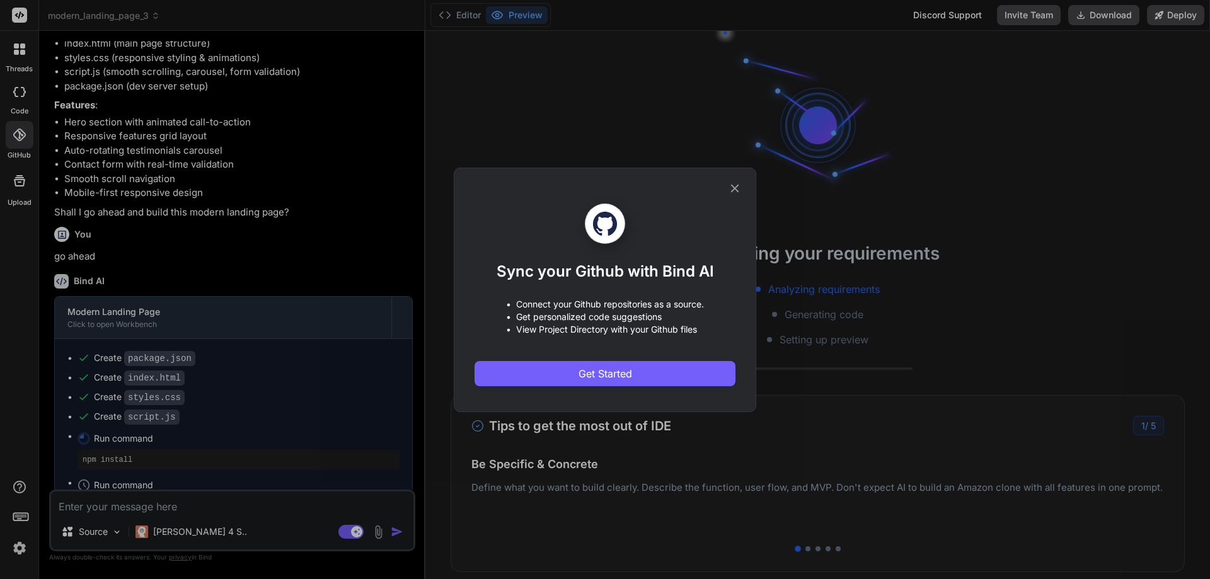
scroll to position [60, 0]
type textarea "x"
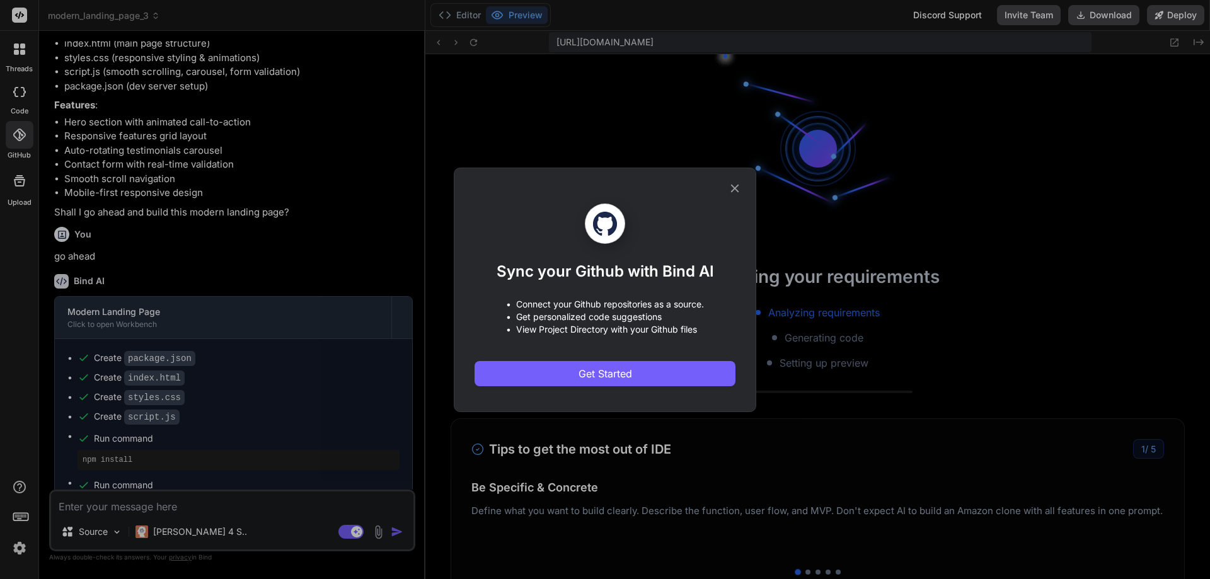
scroll to position [455, 0]
click at [732, 179] on div "Sync your Github with Bind AI • Connect your Github repositories as a source. •…" at bounding box center [605, 289] width 261 height 243
click at [734, 188] on icon at bounding box center [735, 188] width 8 height 8
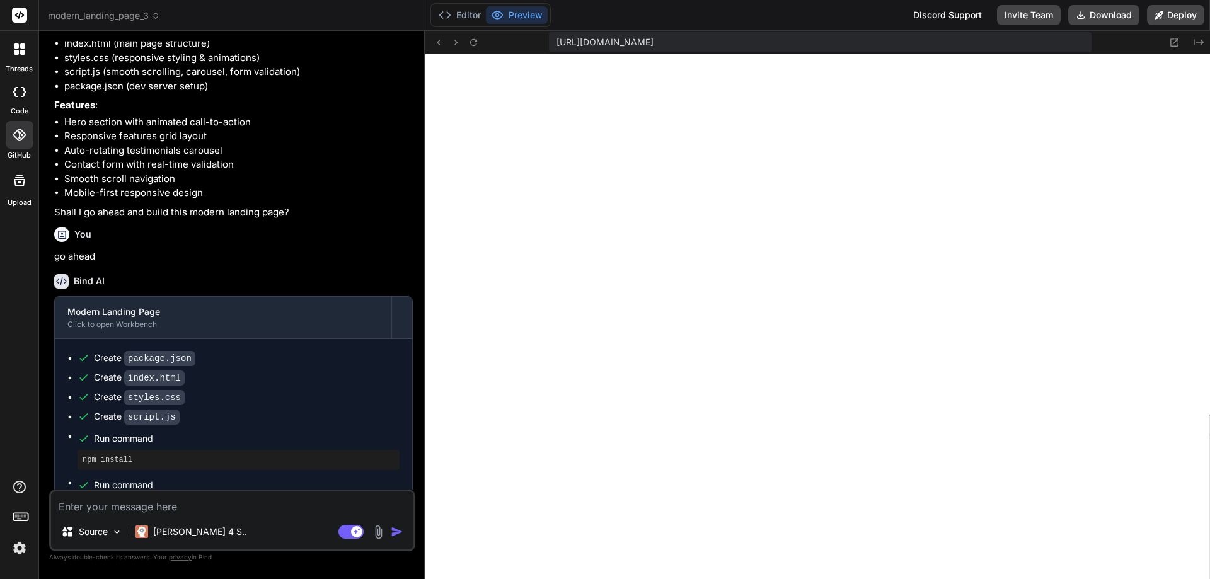
scroll to position [551, 0]
